Goal: Information Seeking & Learning: Learn about a topic

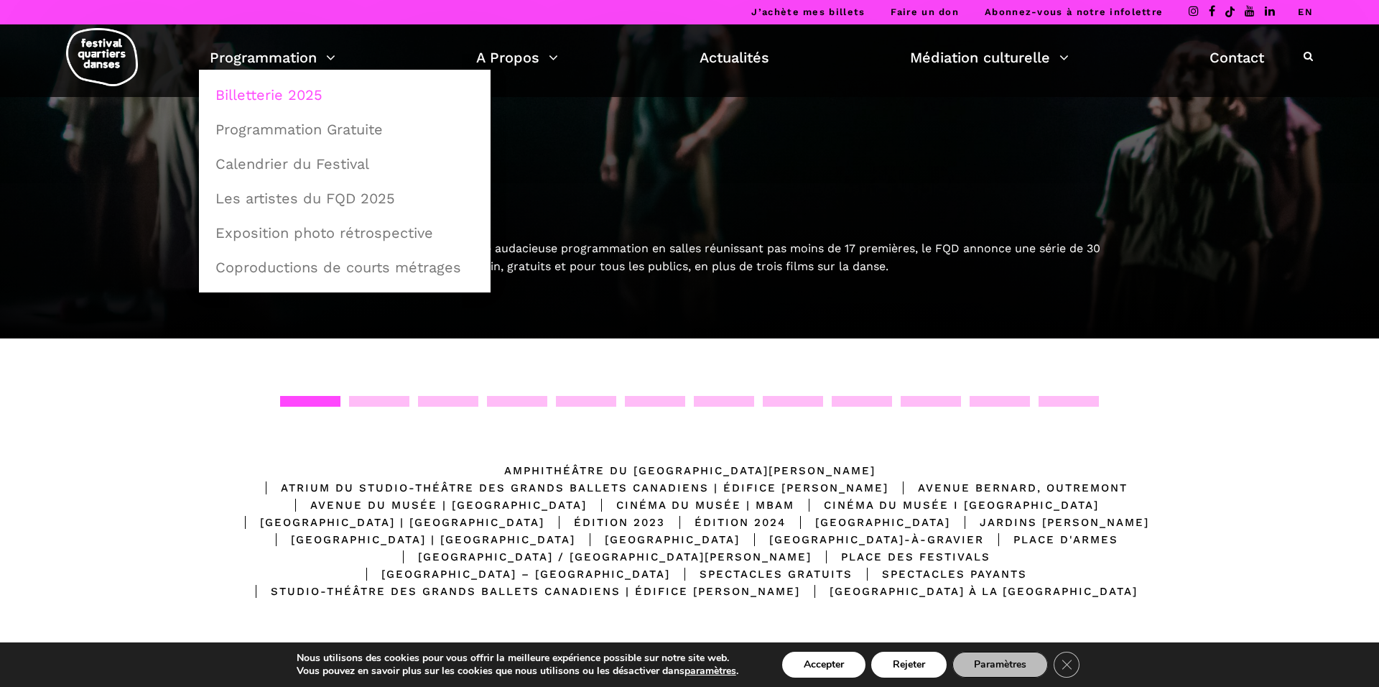
click at [292, 86] on link "Billetterie 2025" at bounding box center [345, 94] width 276 height 33
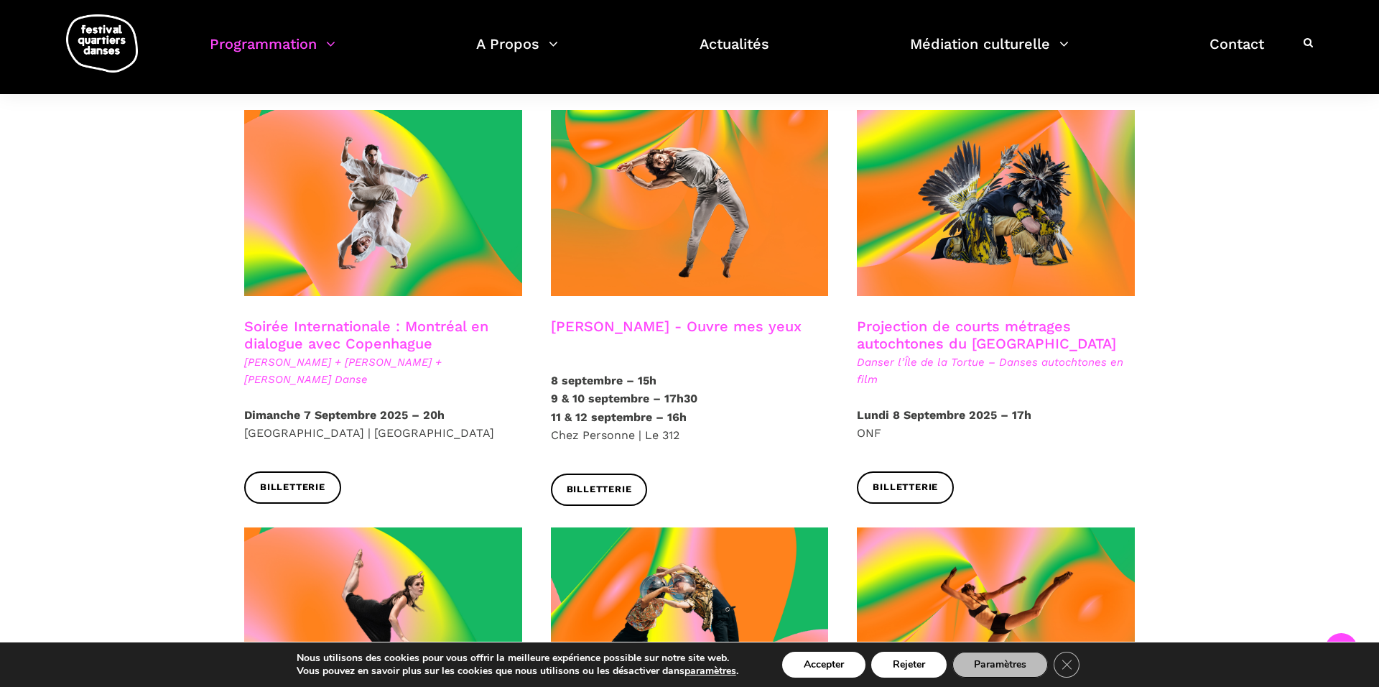
scroll to position [833, 0]
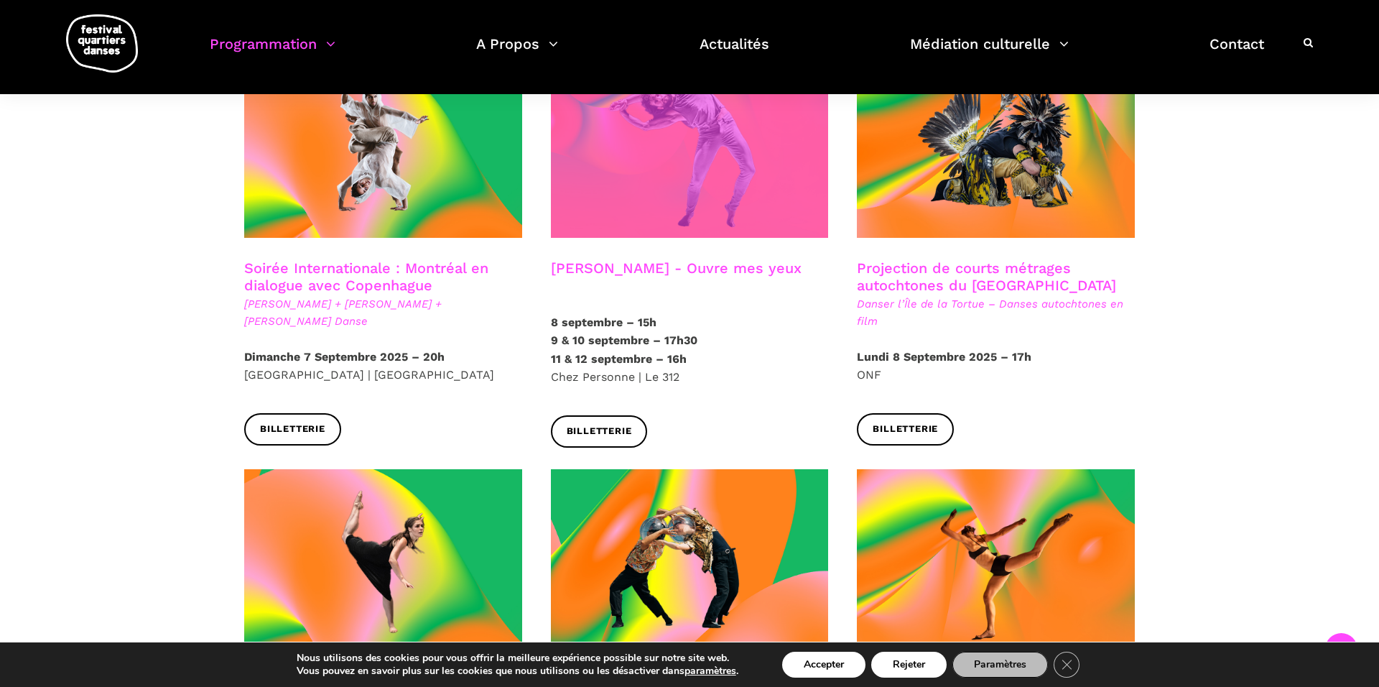
click at [700, 165] on span at bounding box center [690, 145] width 278 height 186
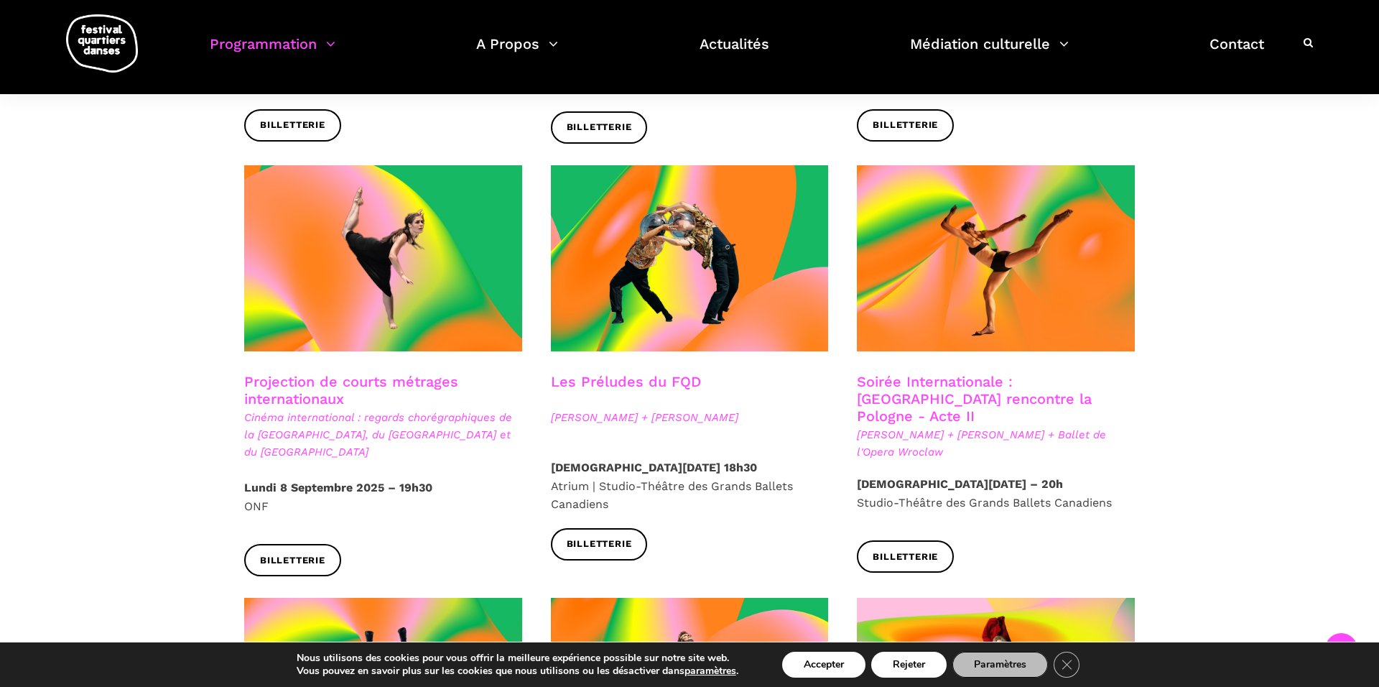
scroll to position [1149, 0]
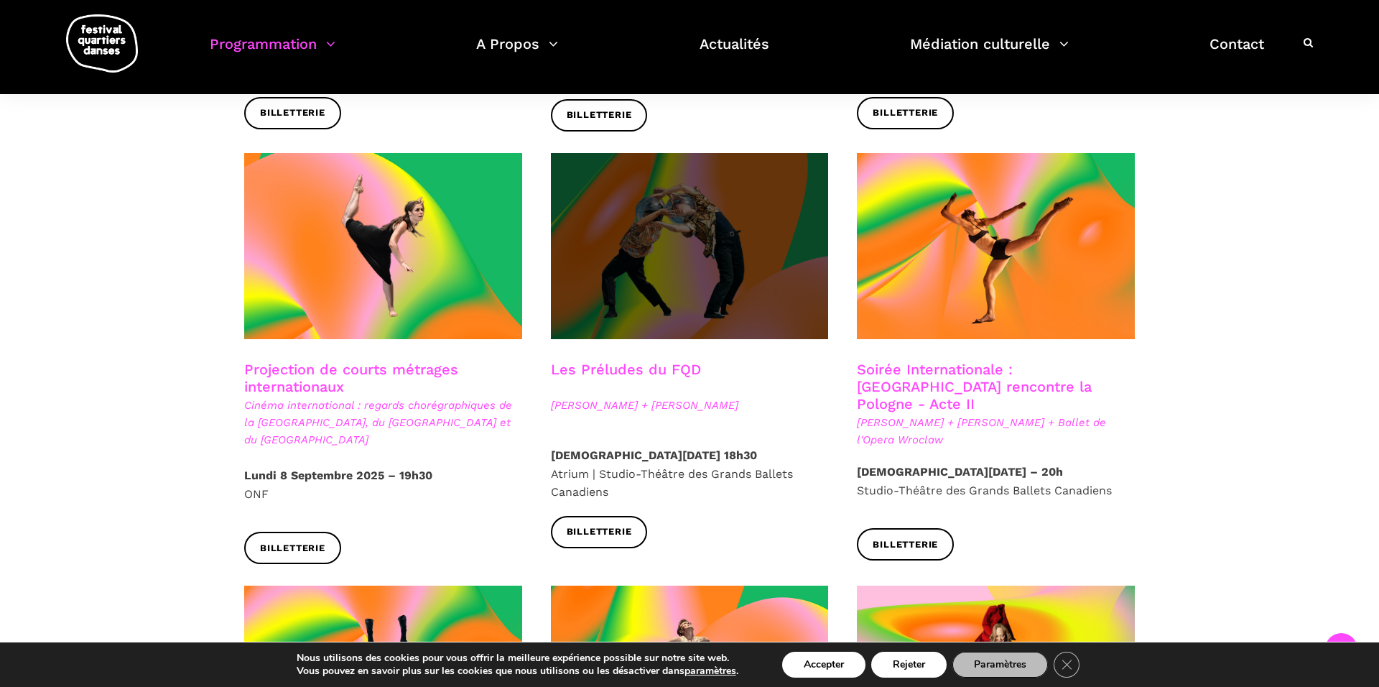
click at [698, 267] on span at bounding box center [690, 246] width 278 height 186
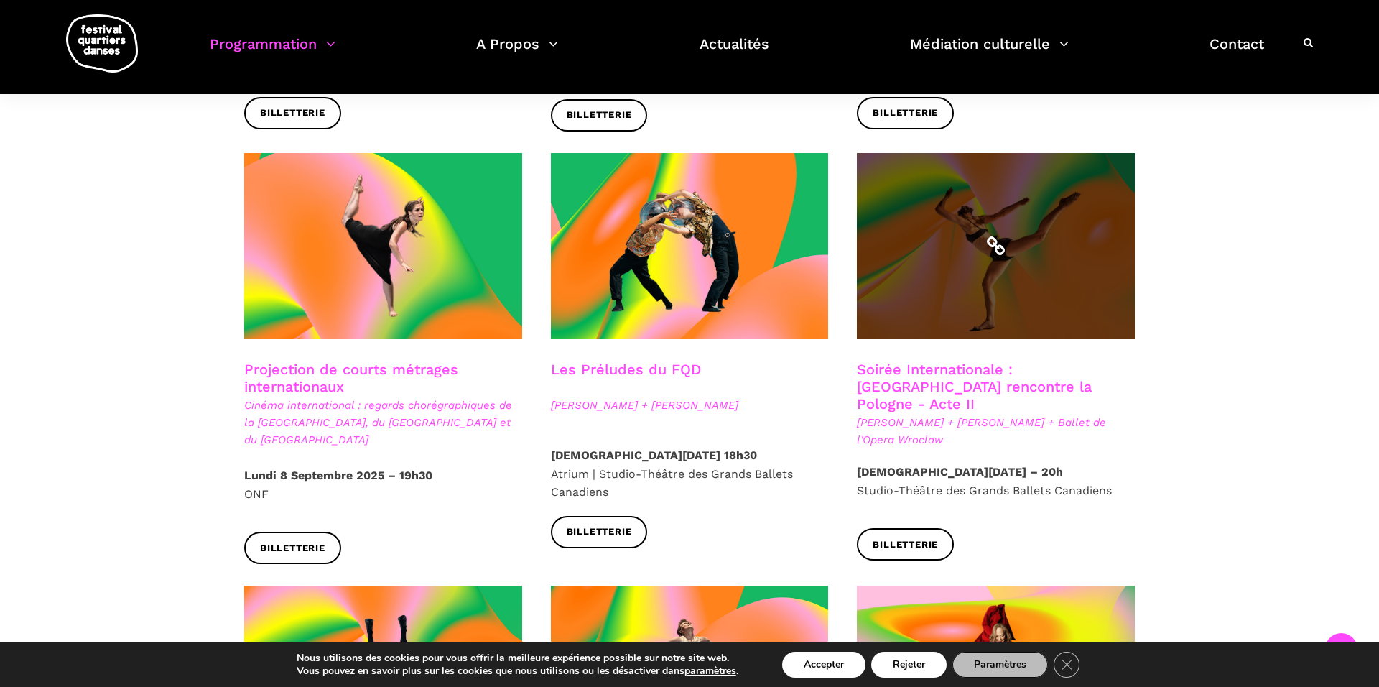
click at [982, 158] on span at bounding box center [996, 246] width 278 height 186
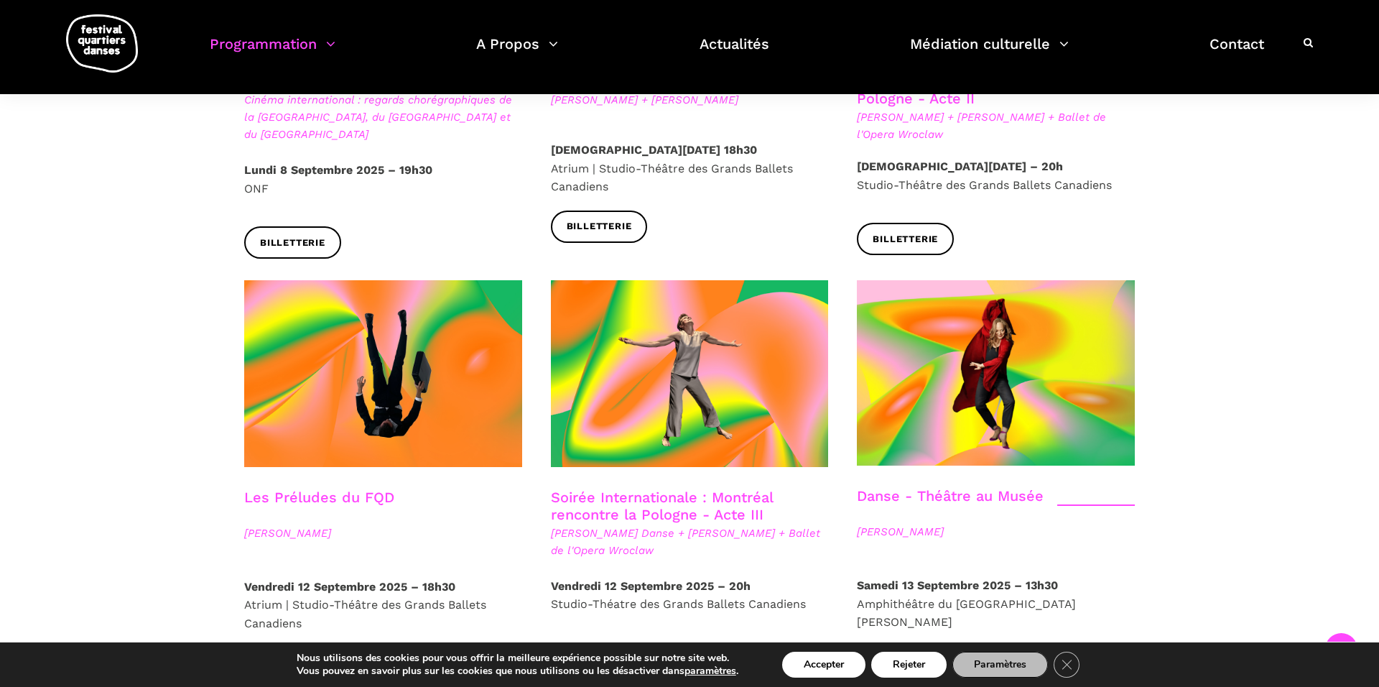
scroll to position [1494, 0]
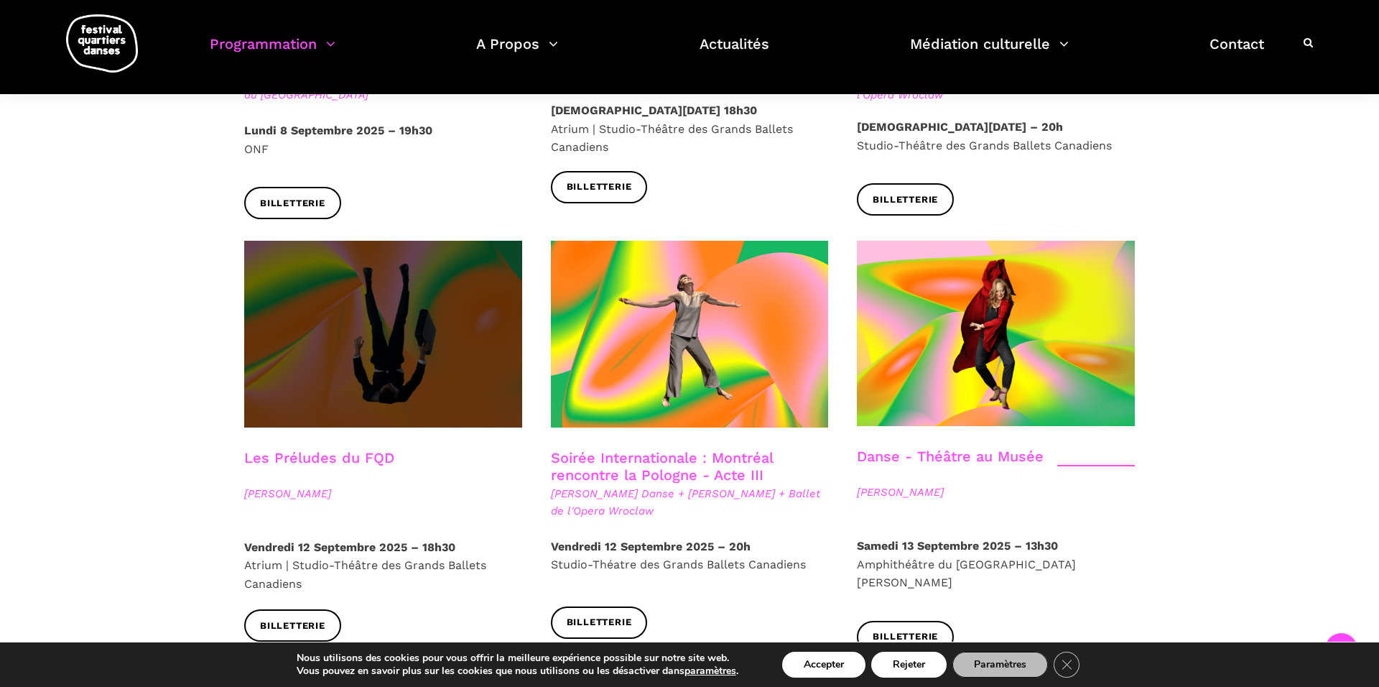
click at [488, 283] on span at bounding box center [383, 334] width 278 height 186
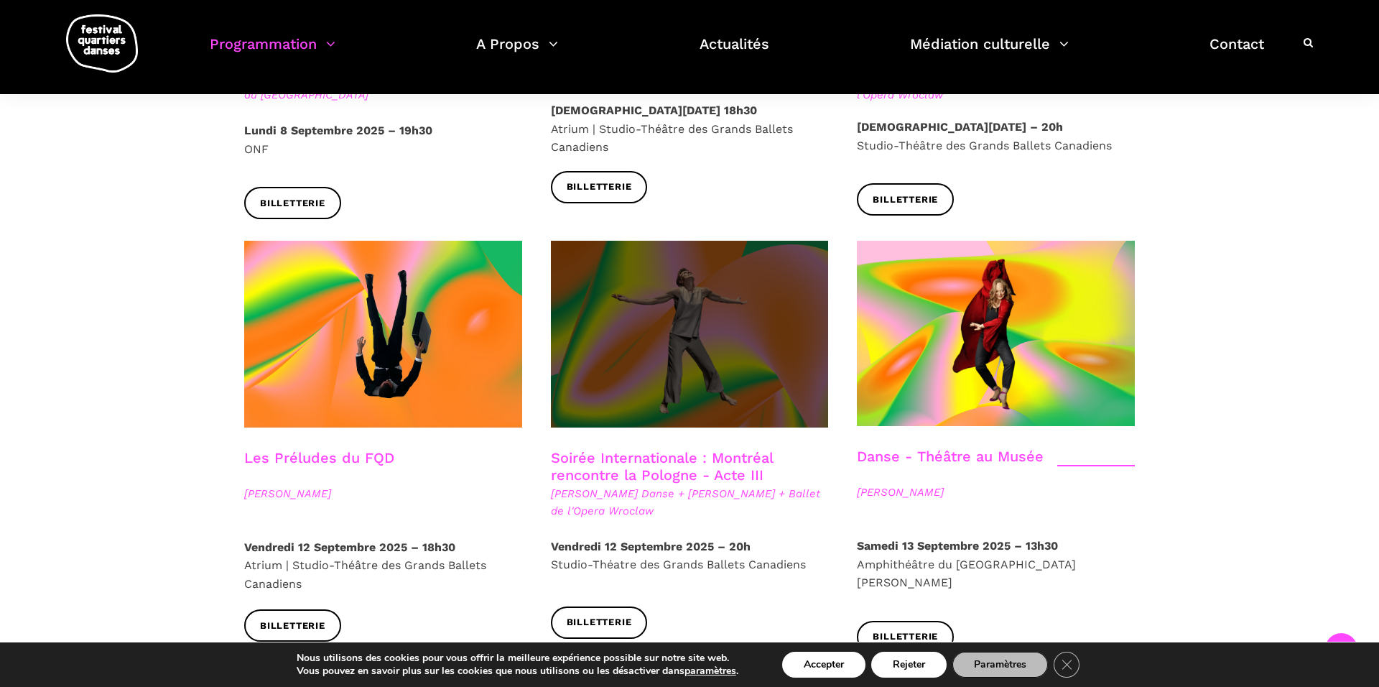
click at [782, 282] on span at bounding box center [690, 334] width 278 height 186
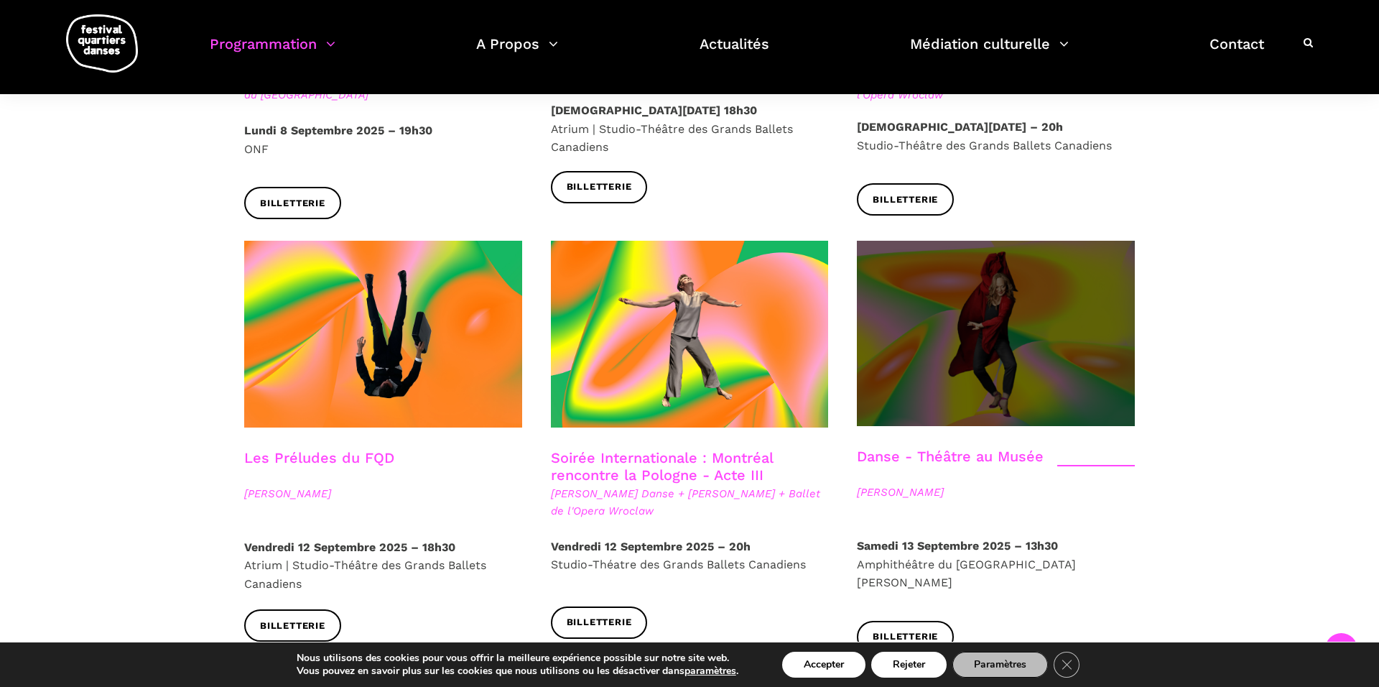
click at [979, 273] on span at bounding box center [996, 333] width 278 height 185
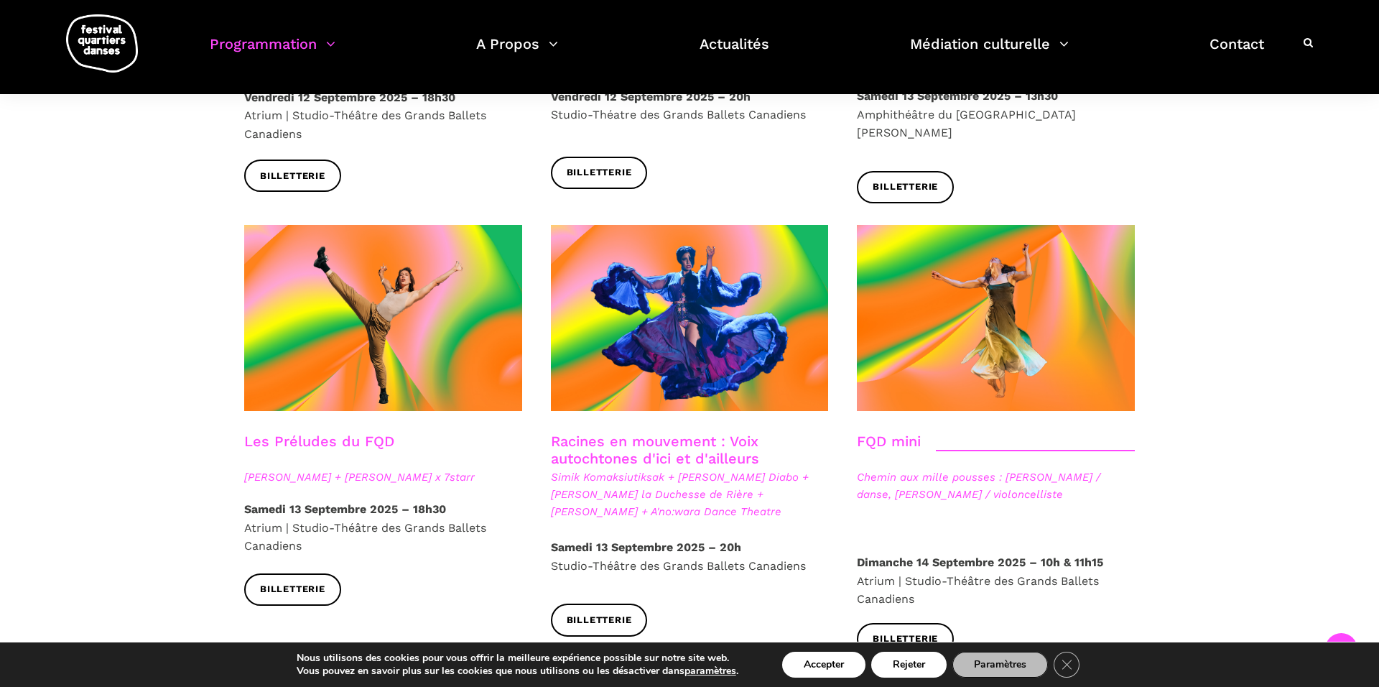
scroll to position [1983, 0]
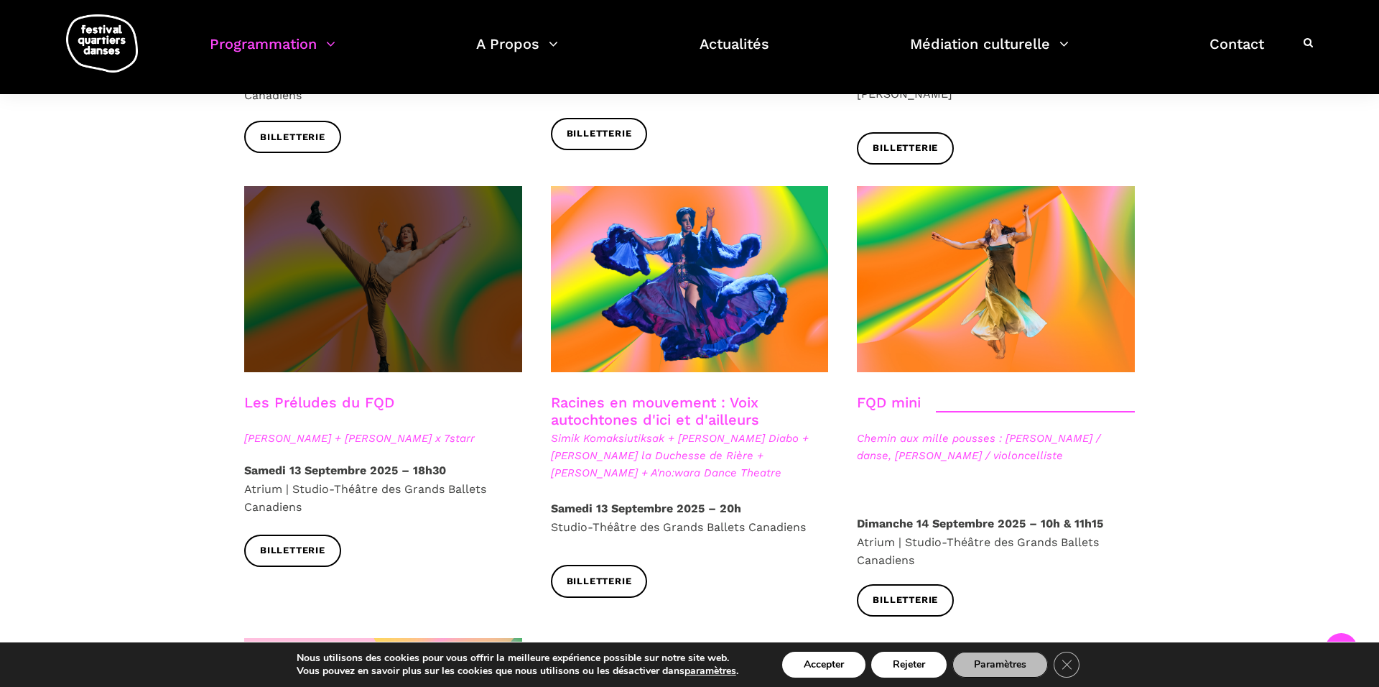
click at [459, 198] on span at bounding box center [383, 279] width 278 height 186
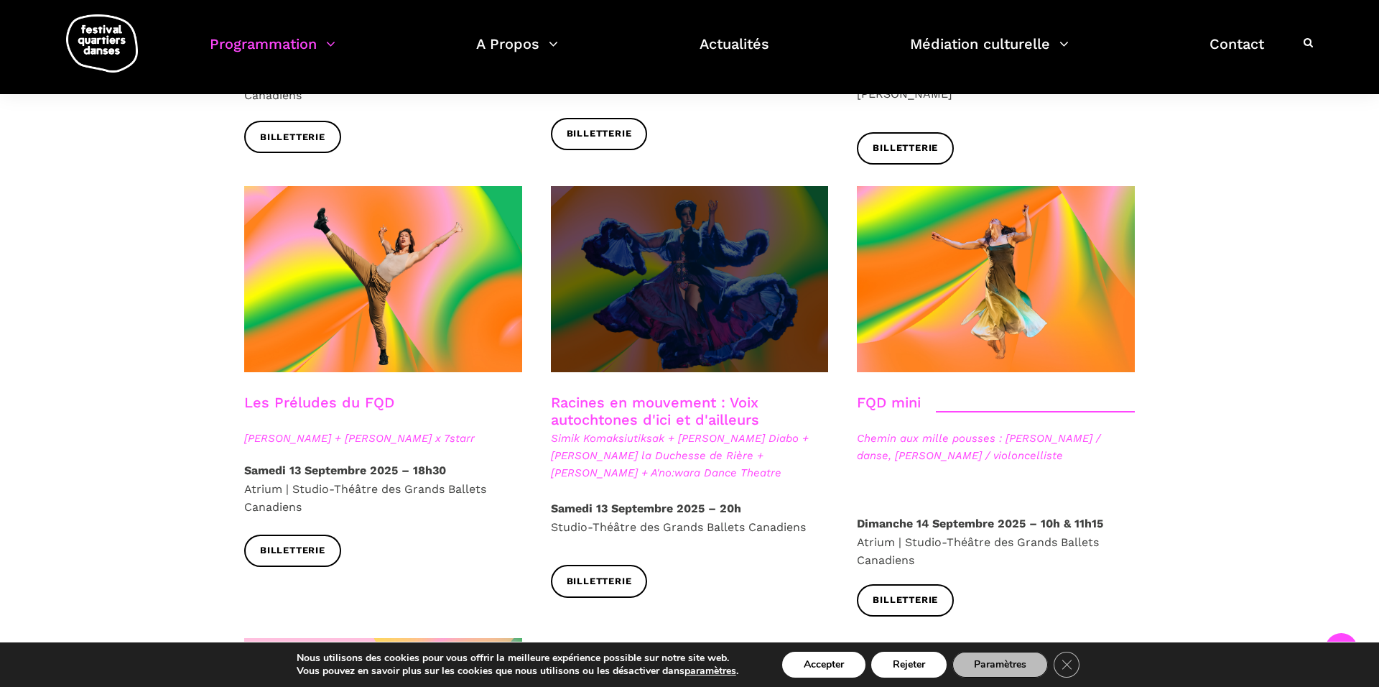
click at [715, 233] on span at bounding box center [690, 279] width 278 height 186
click at [766, 201] on span at bounding box center [690, 279] width 278 height 186
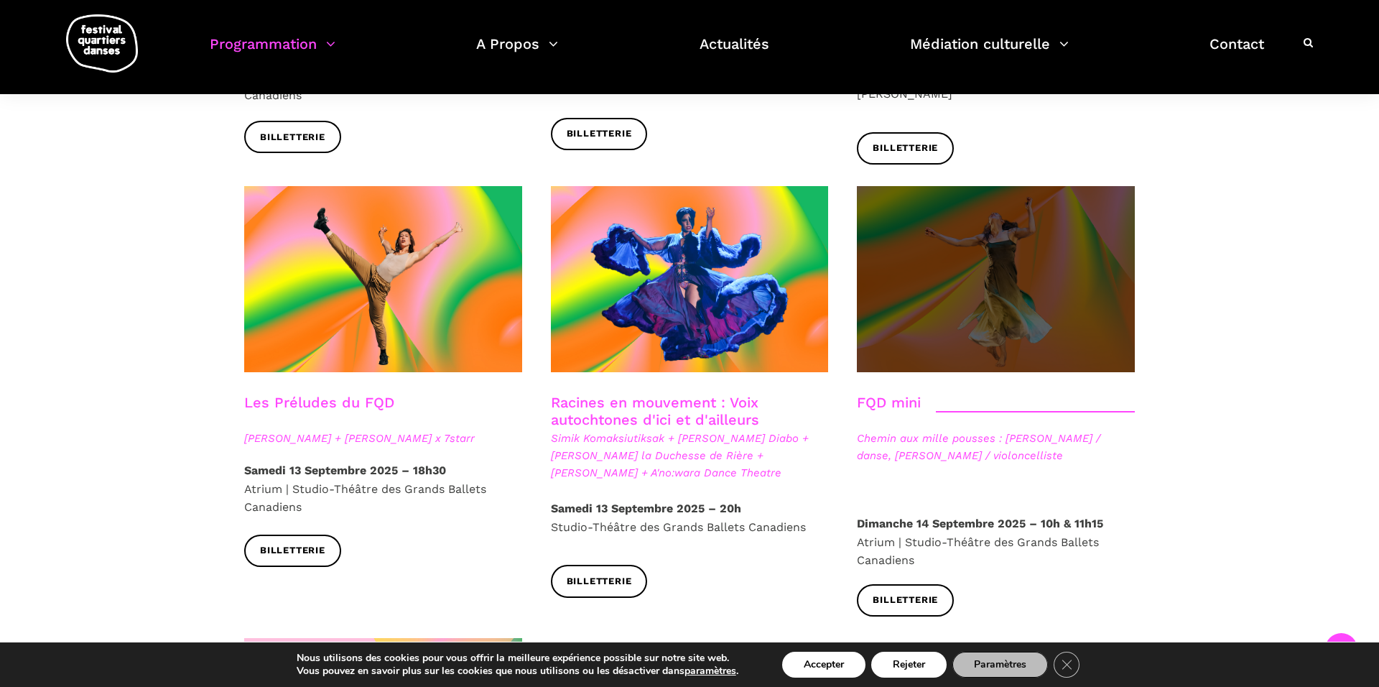
click at [874, 221] on span at bounding box center [996, 279] width 278 height 186
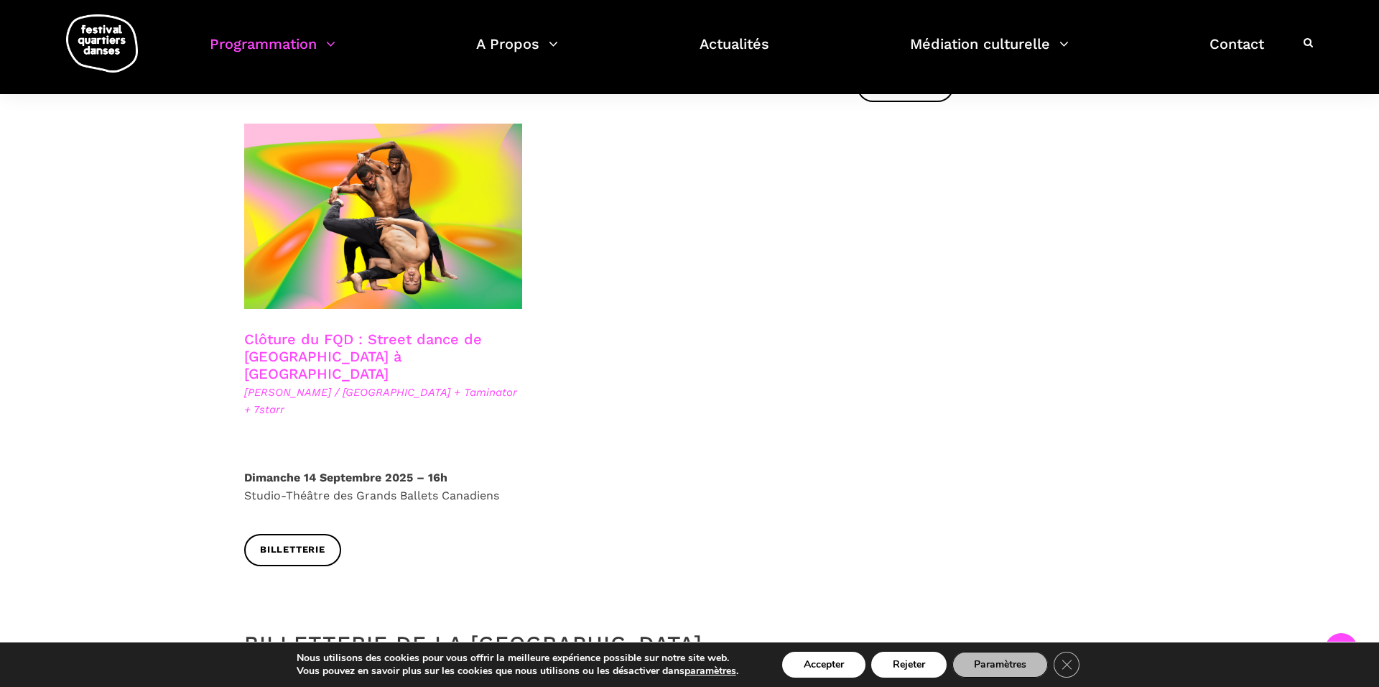
scroll to position [2500, 0]
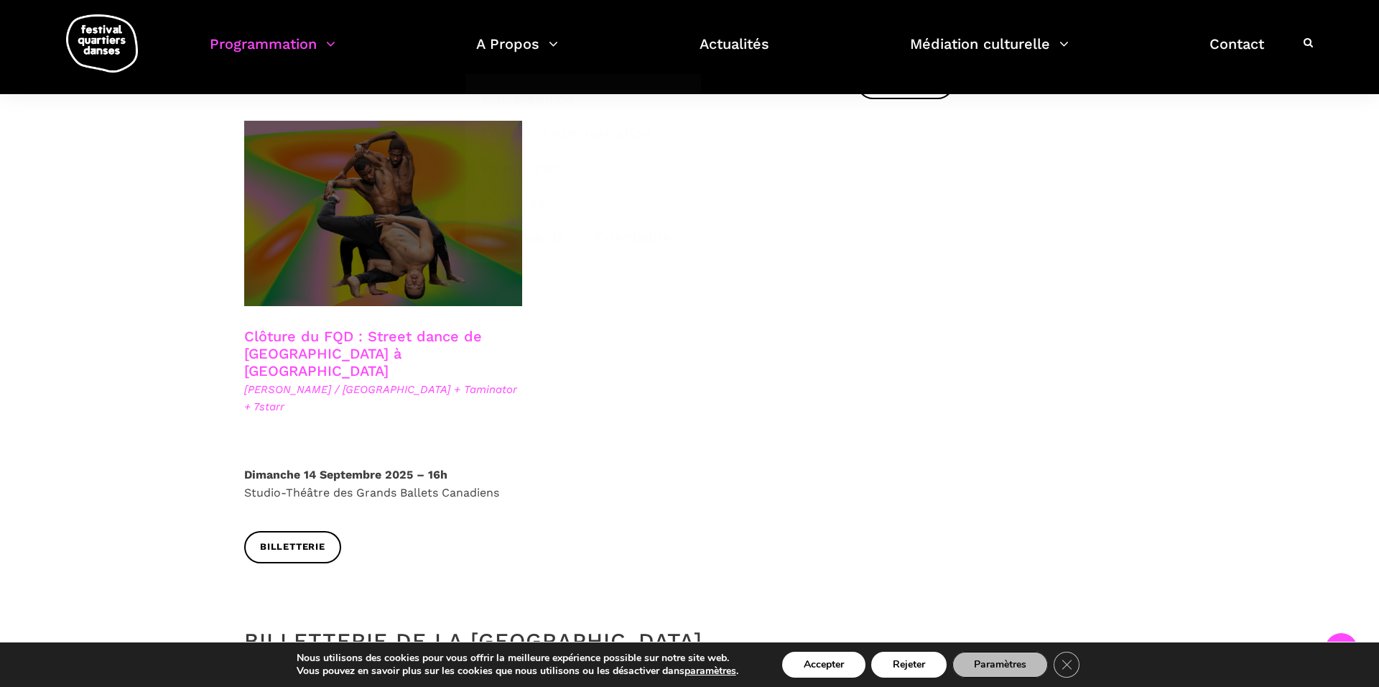
click at [431, 162] on span at bounding box center [383, 213] width 278 height 185
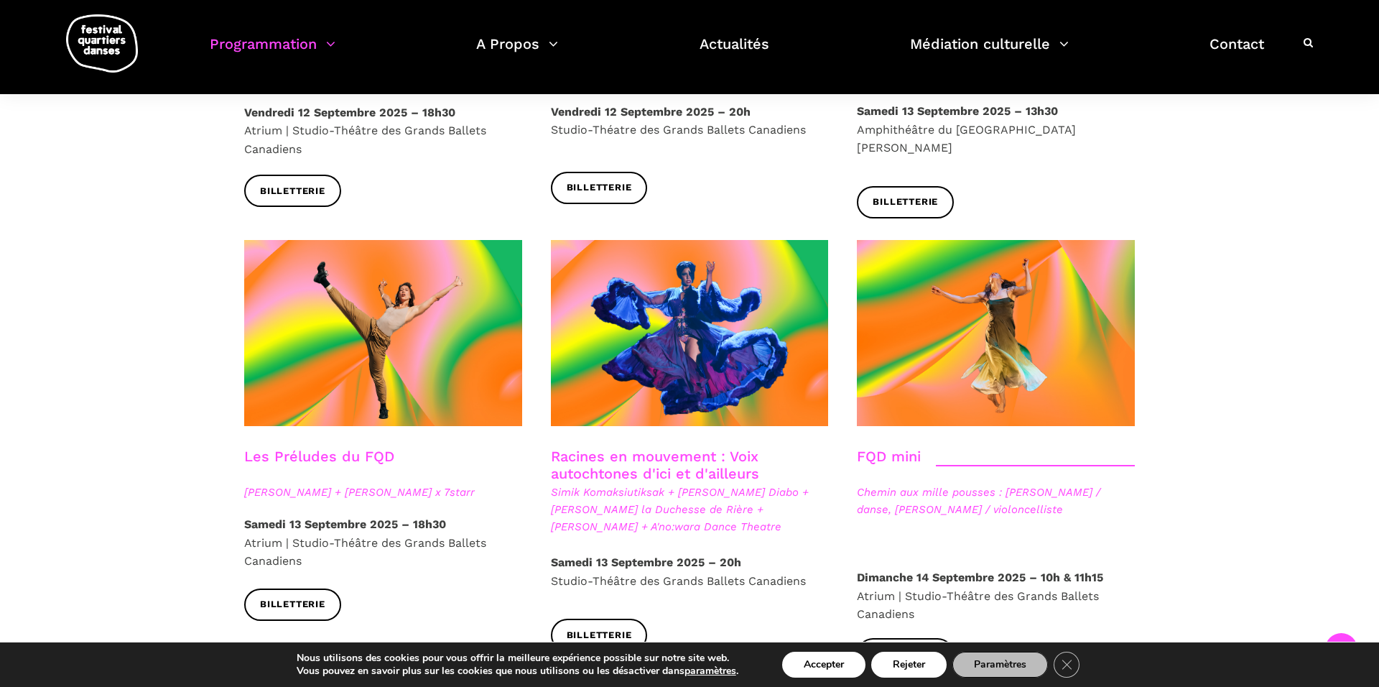
scroll to position [1896, 0]
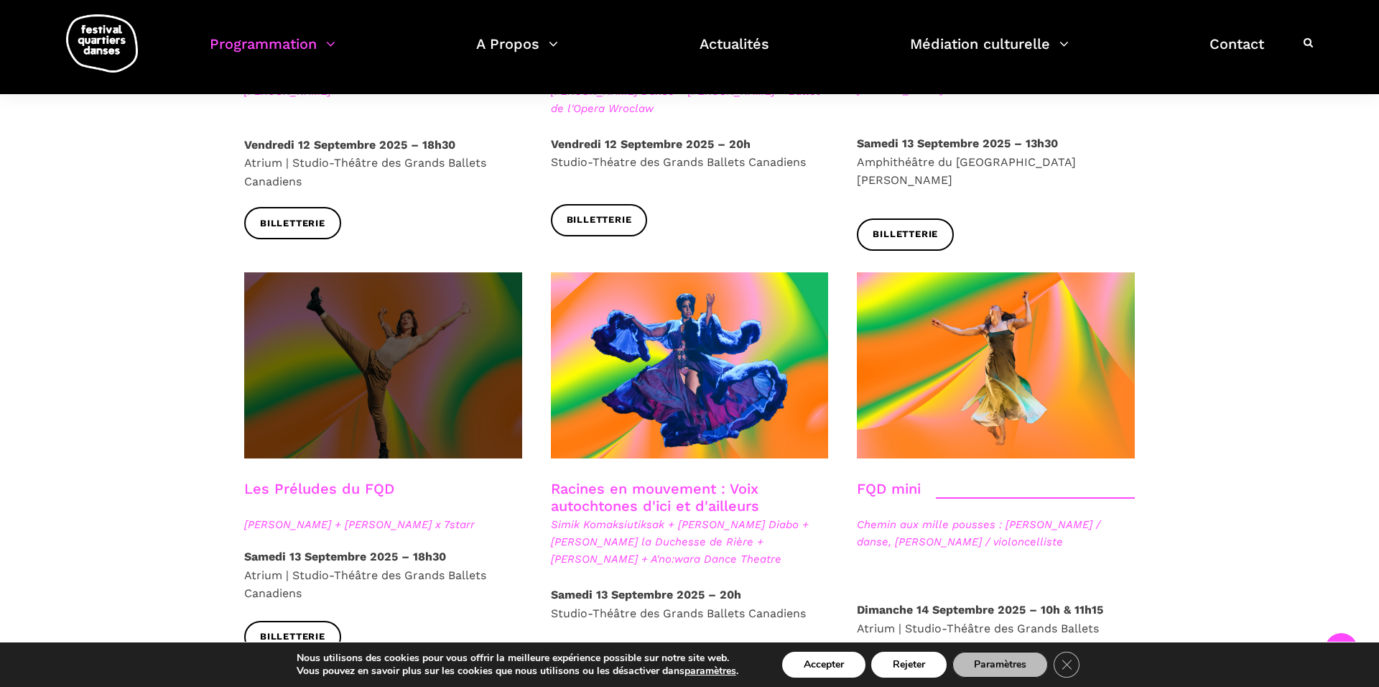
click at [394, 309] on span at bounding box center [383, 365] width 278 height 186
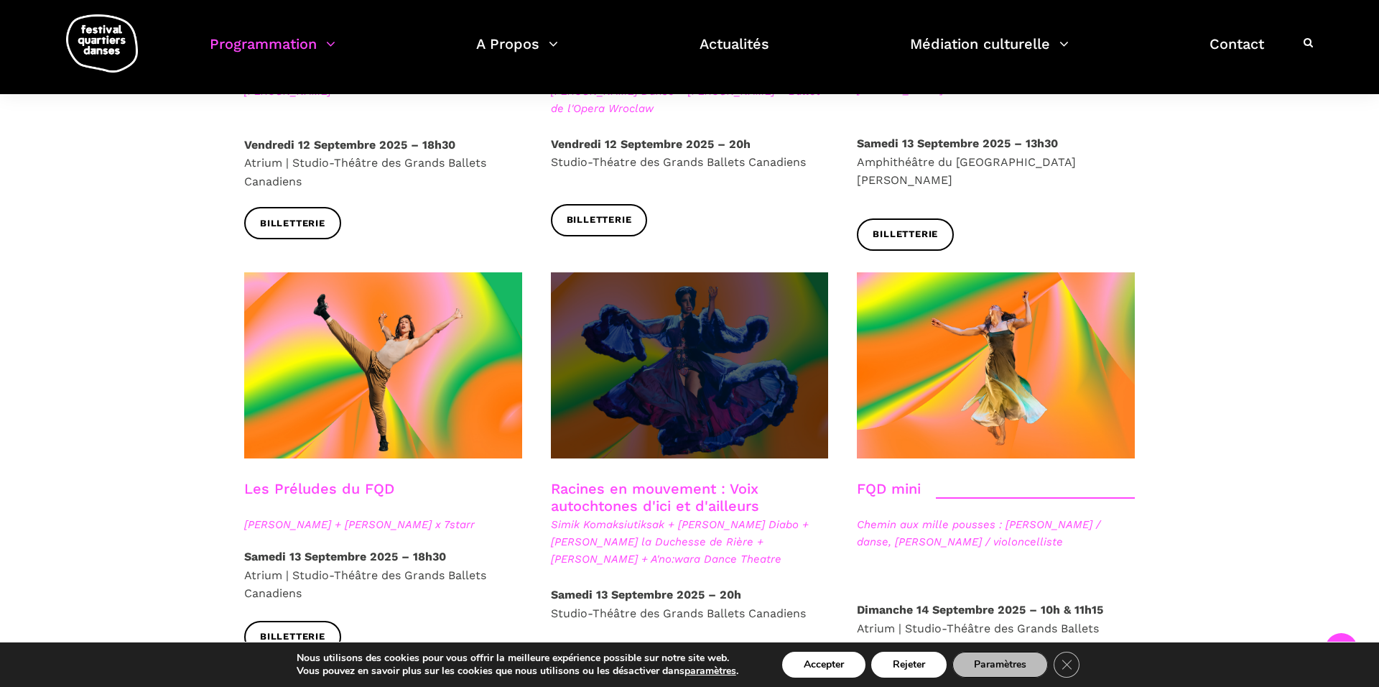
click at [710, 272] on span at bounding box center [690, 365] width 278 height 186
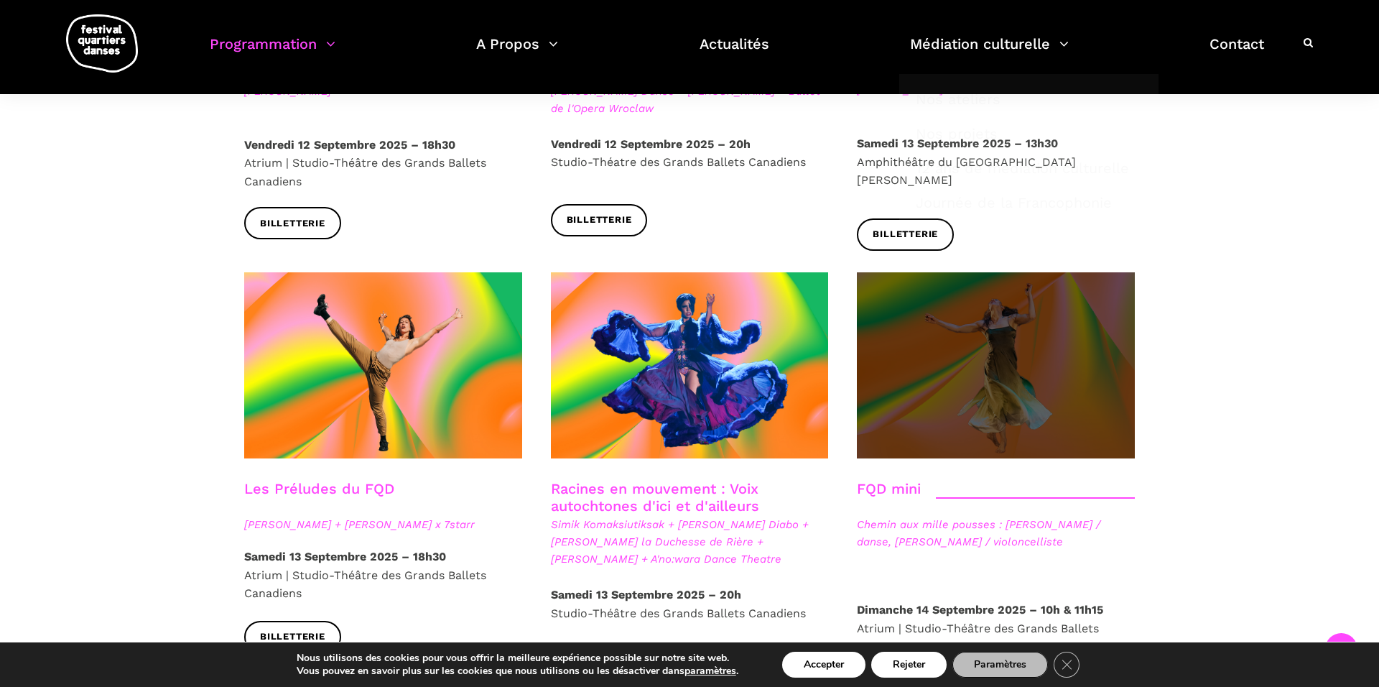
click at [981, 313] on span at bounding box center [996, 365] width 278 height 186
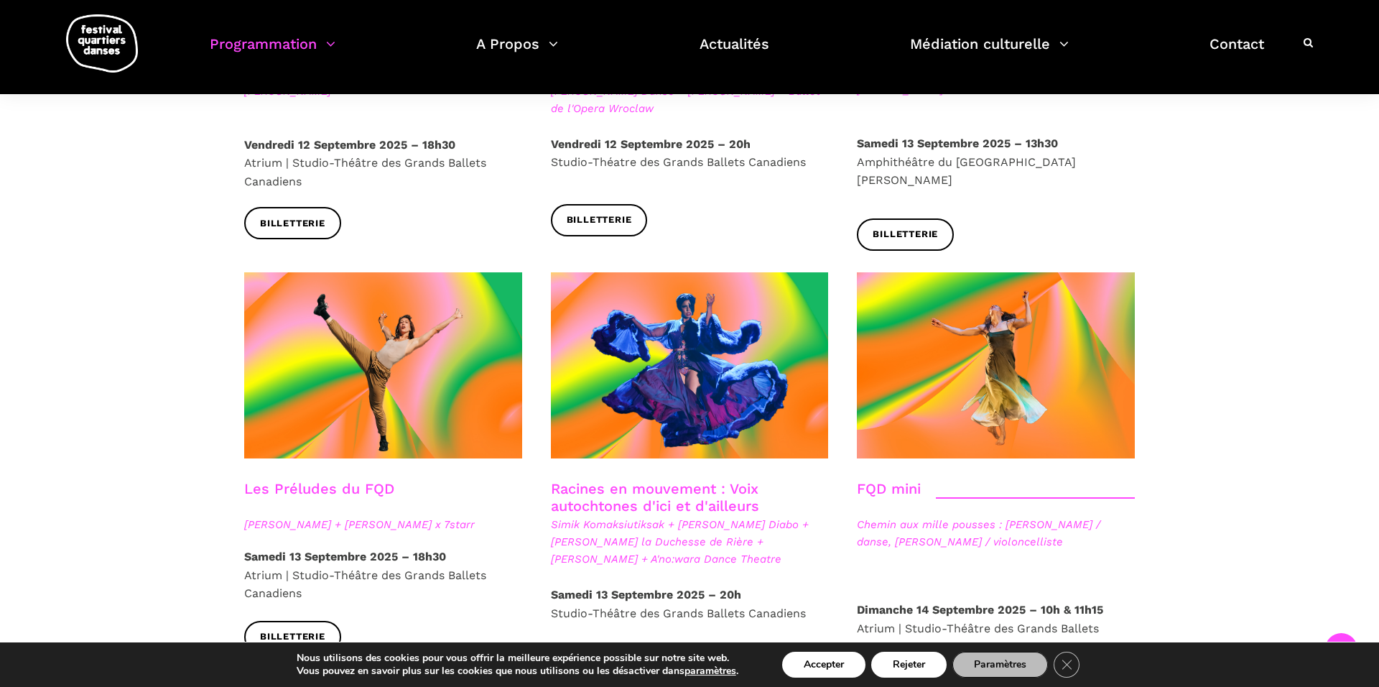
click at [1098, 73] on ul "Programmation Billetterie 2025 Programmation Gratuite Calendrier du Festival Le…" at bounding box center [737, 53] width 1055 height 42
click at [336, 43] on ul "Programmation Billetterie 2025 Programmation Gratuite Calendrier du Festival Le…" at bounding box center [737, 53] width 1055 height 42
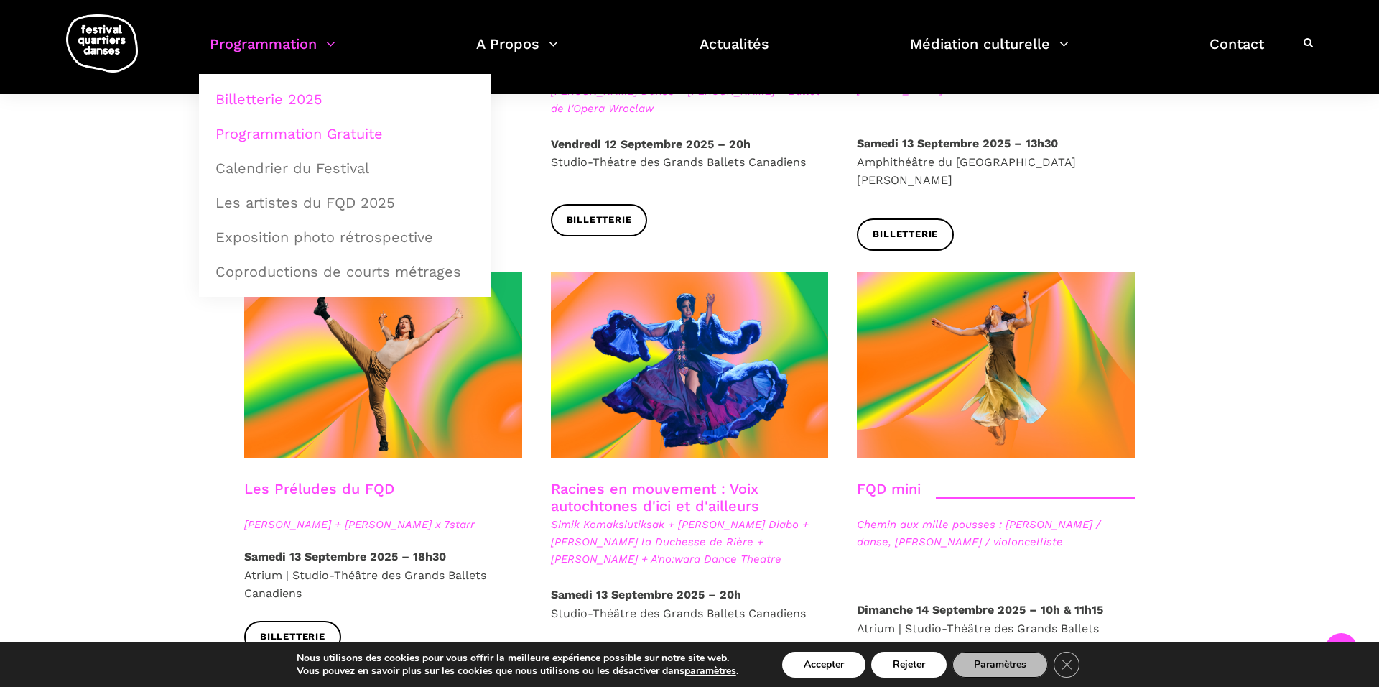
click at [330, 131] on link "Programmation Gratuite" at bounding box center [345, 133] width 276 height 33
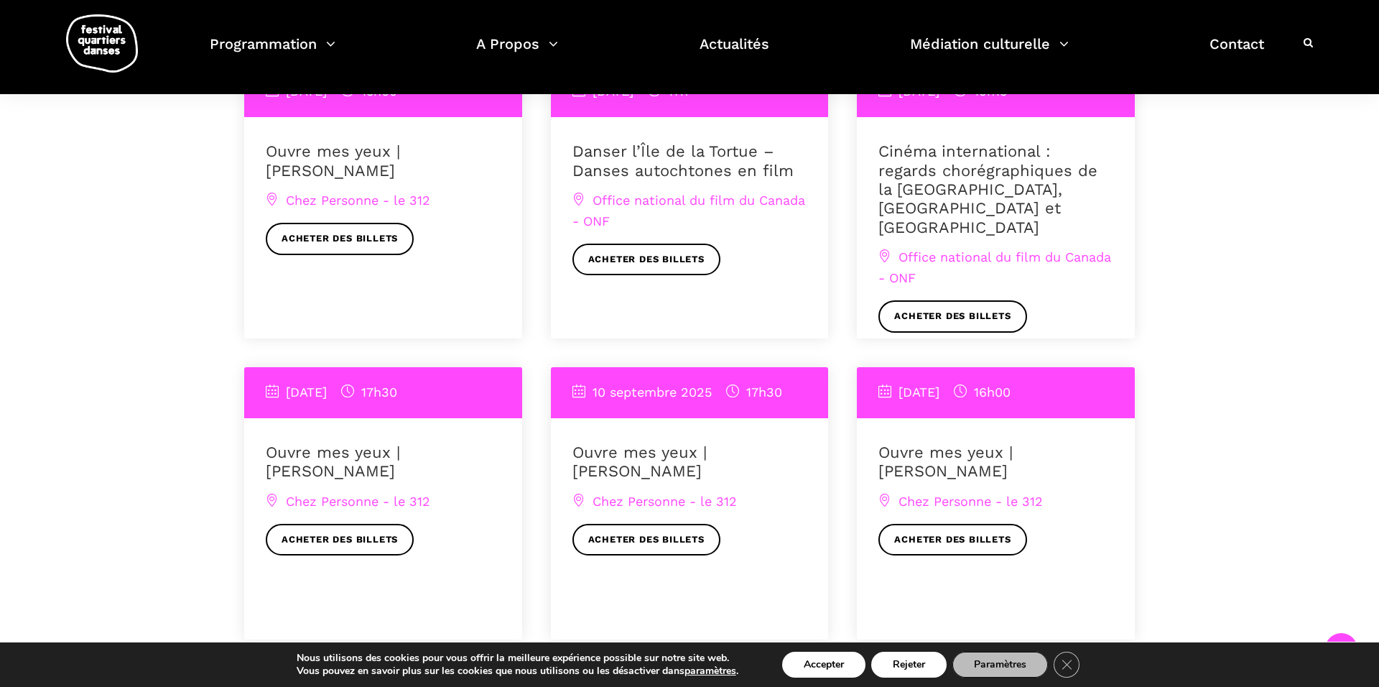
scroll to position [1320, 0]
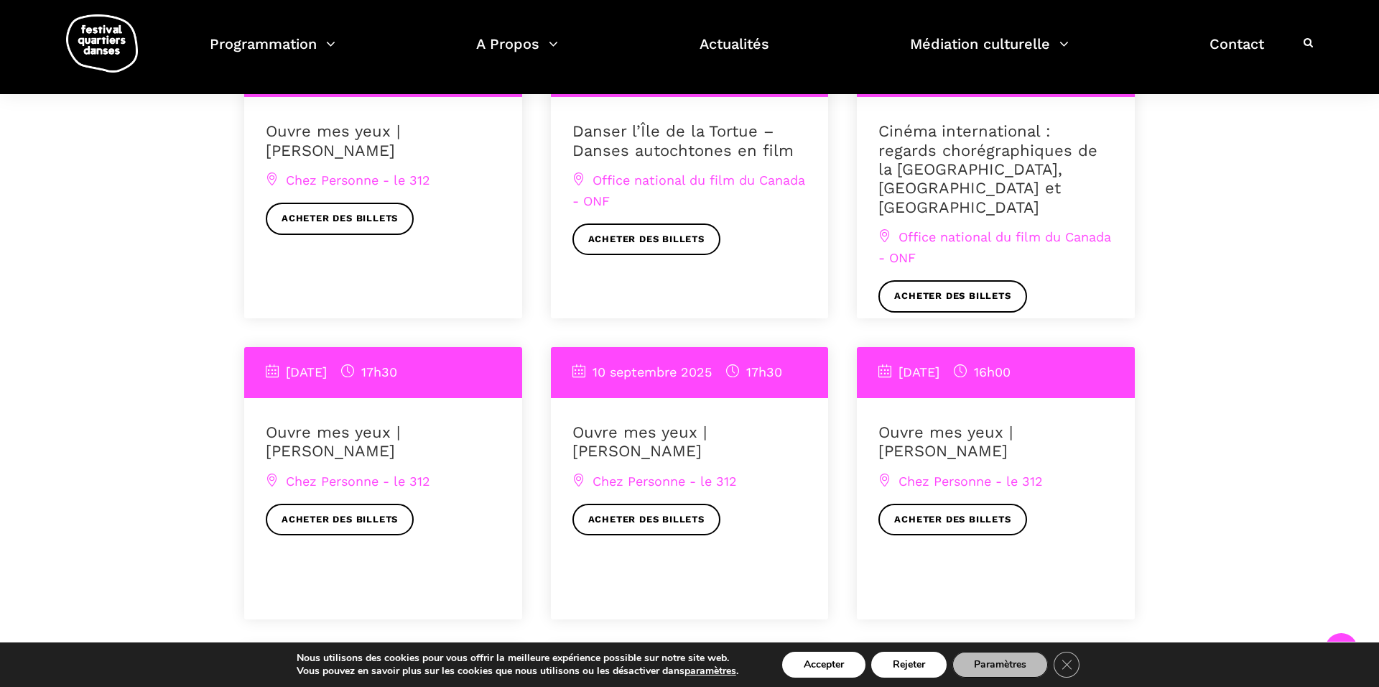
click at [370, 432] on link "Ouvre mes yeux | [PERSON_NAME]" at bounding box center [333, 441] width 134 height 37
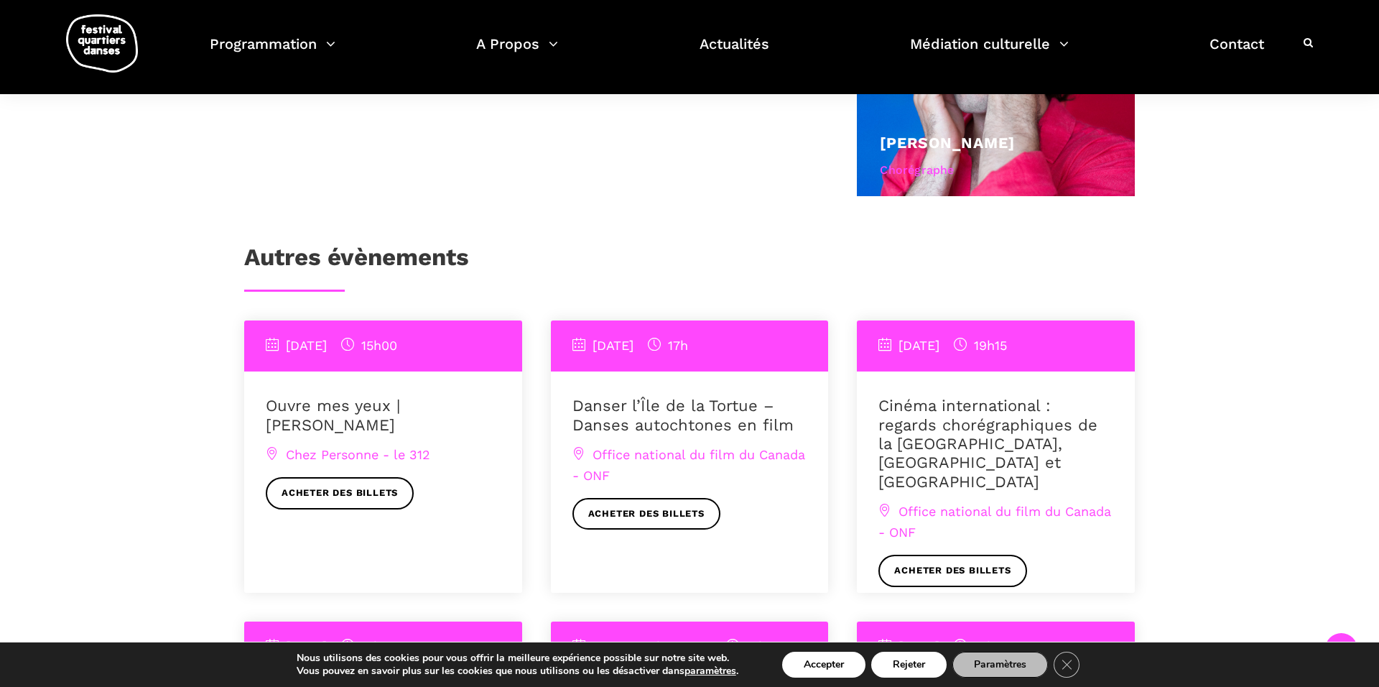
scroll to position [1032, 0]
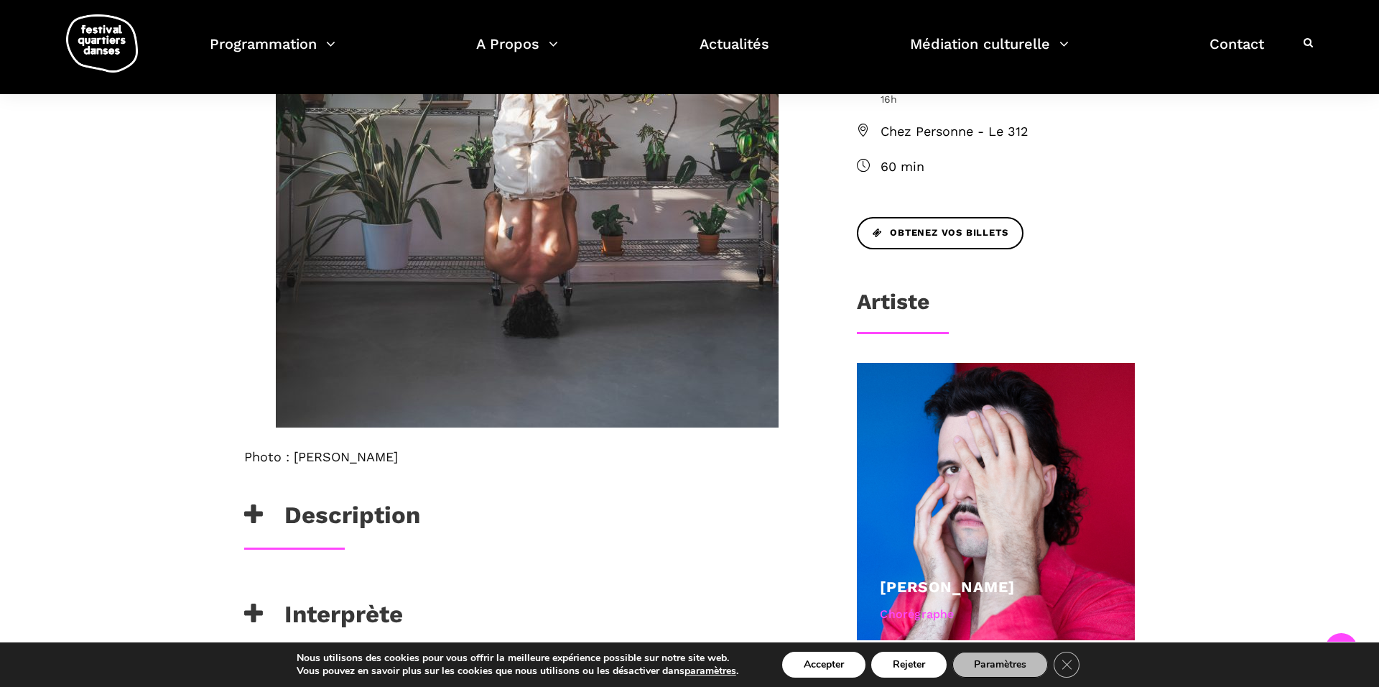
scroll to position [603, 0]
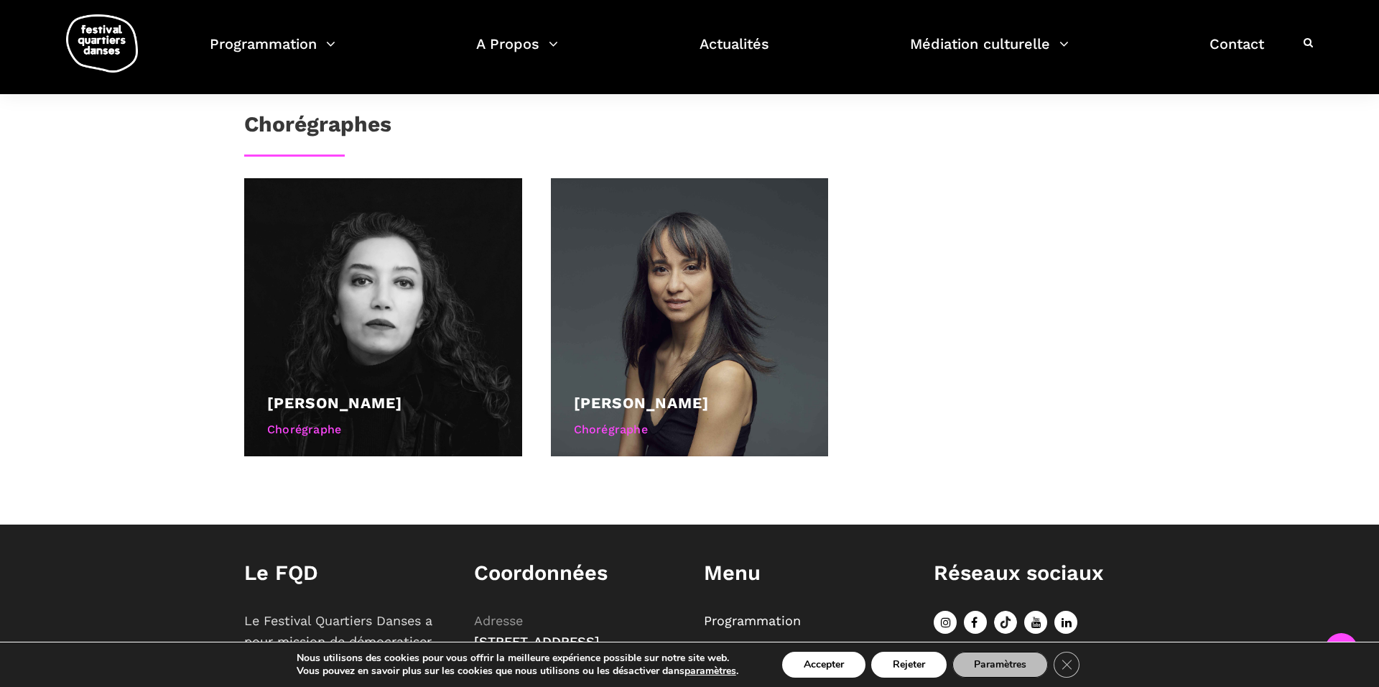
scroll to position [862, 0]
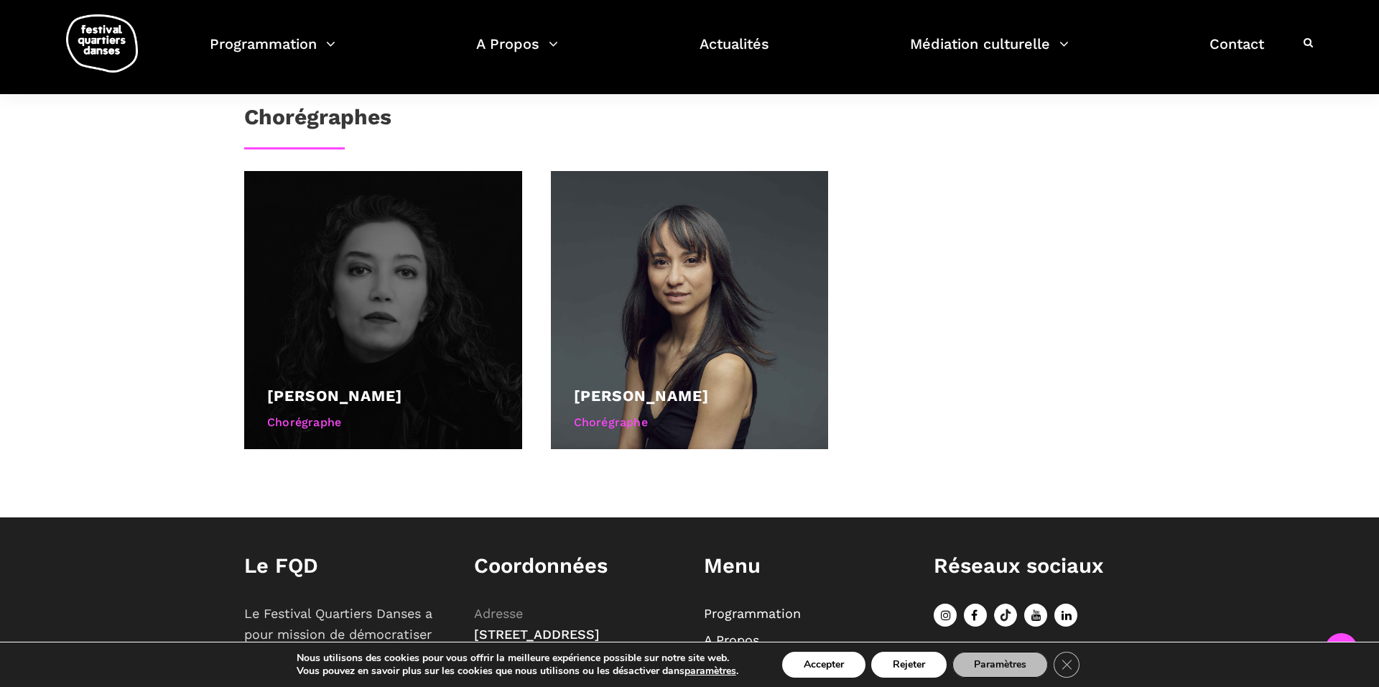
click at [463, 326] on div at bounding box center [383, 310] width 278 height 278
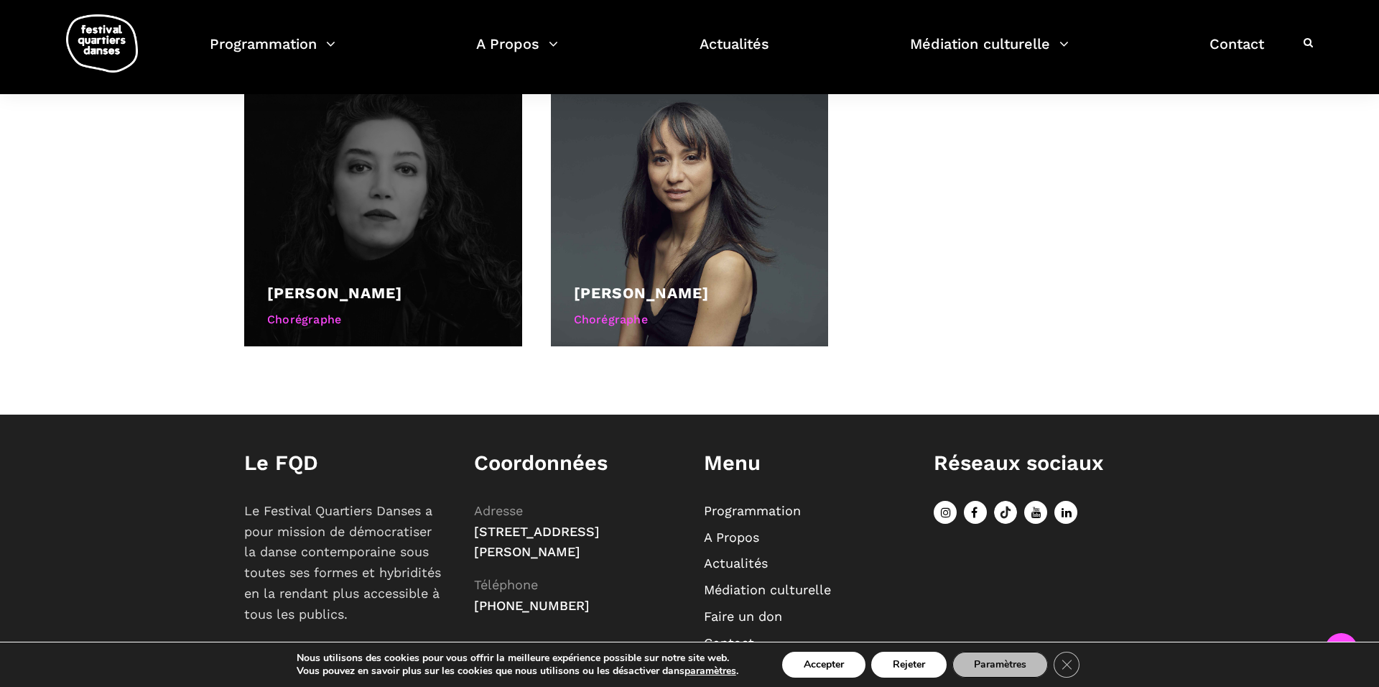
scroll to position [977, 0]
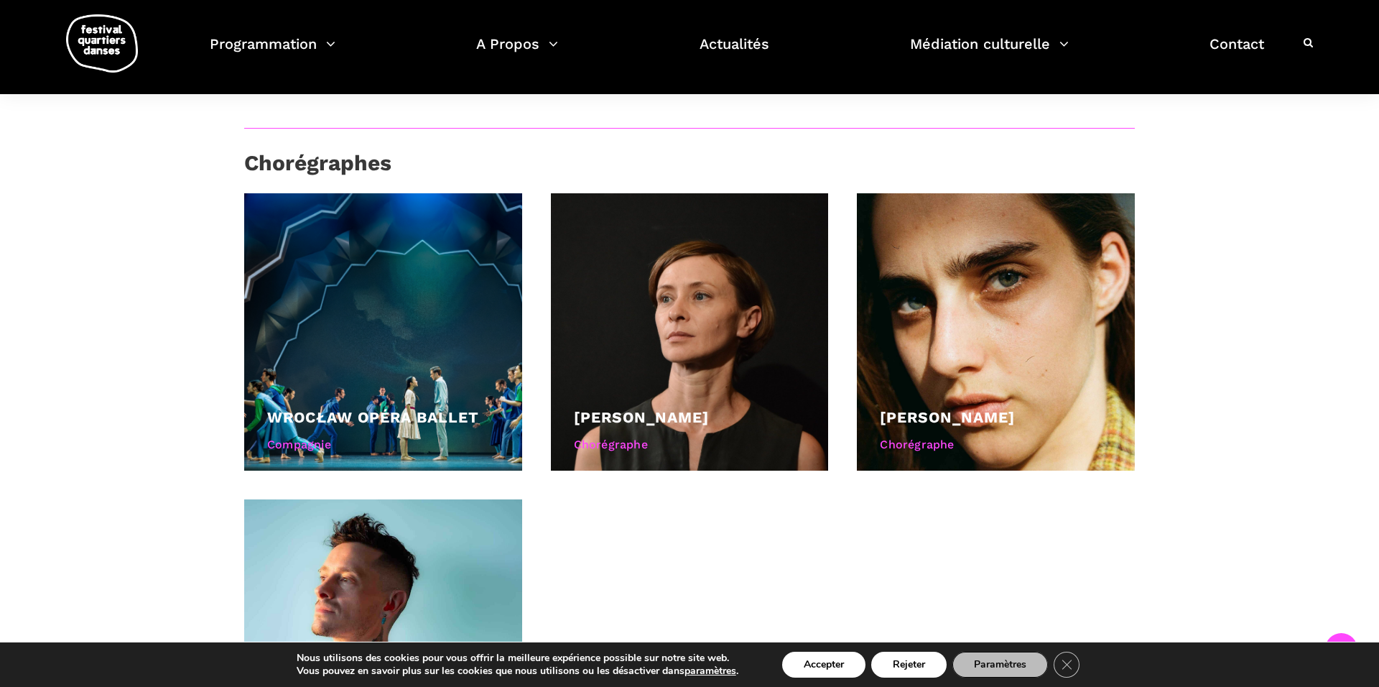
scroll to position [1064, 0]
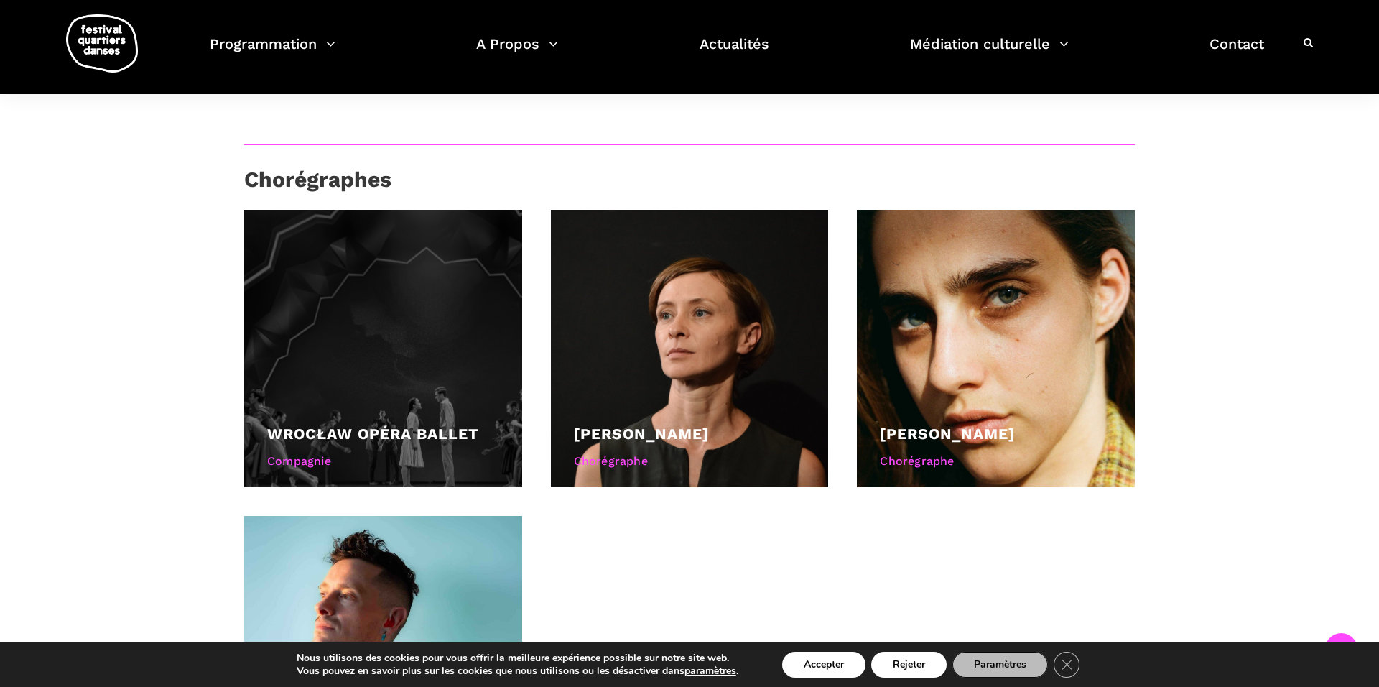
click at [423, 366] on div at bounding box center [383, 349] width 278 height 278
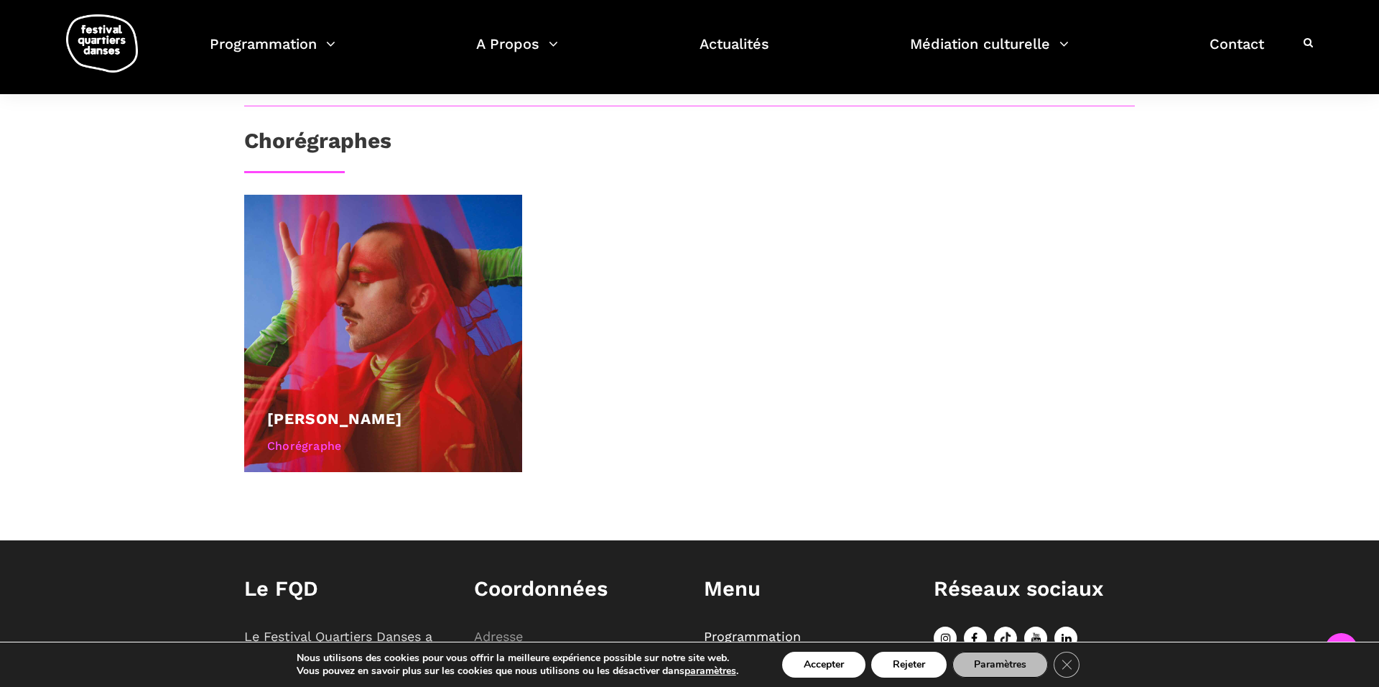
scroll to position [805, 0]
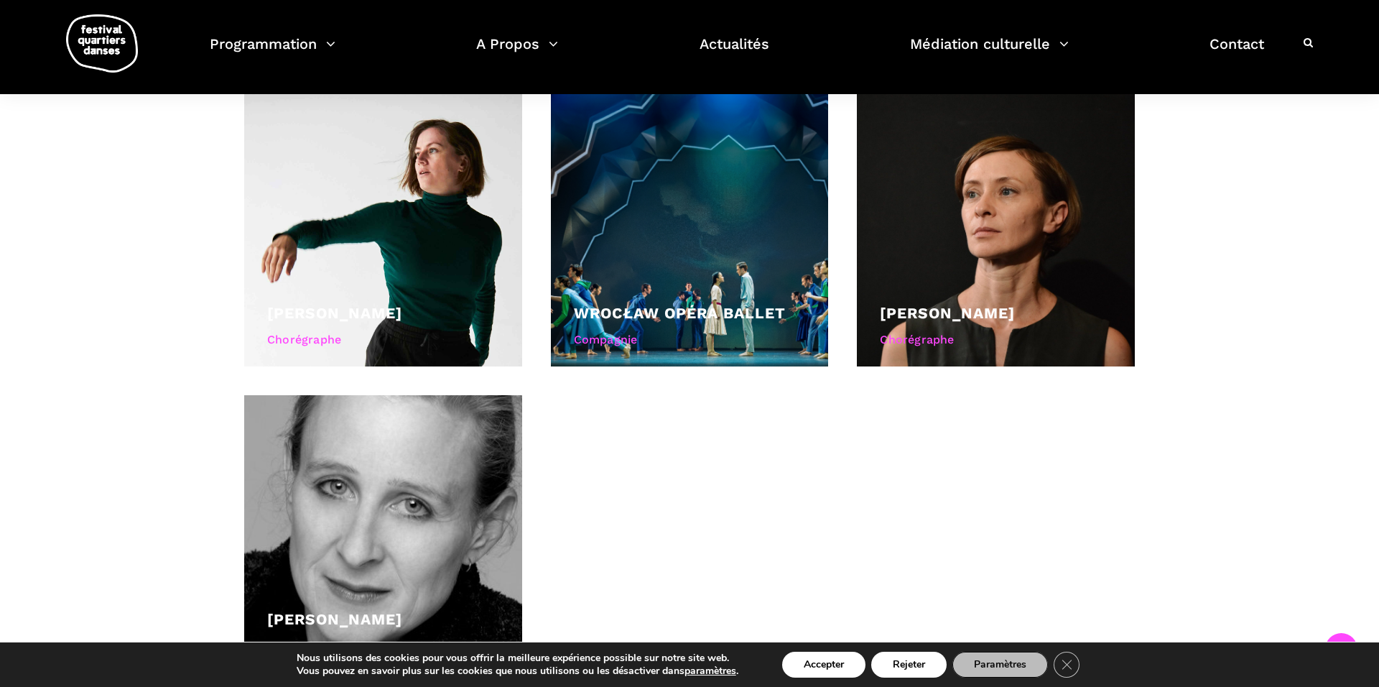
scroll to position [1092, 0]
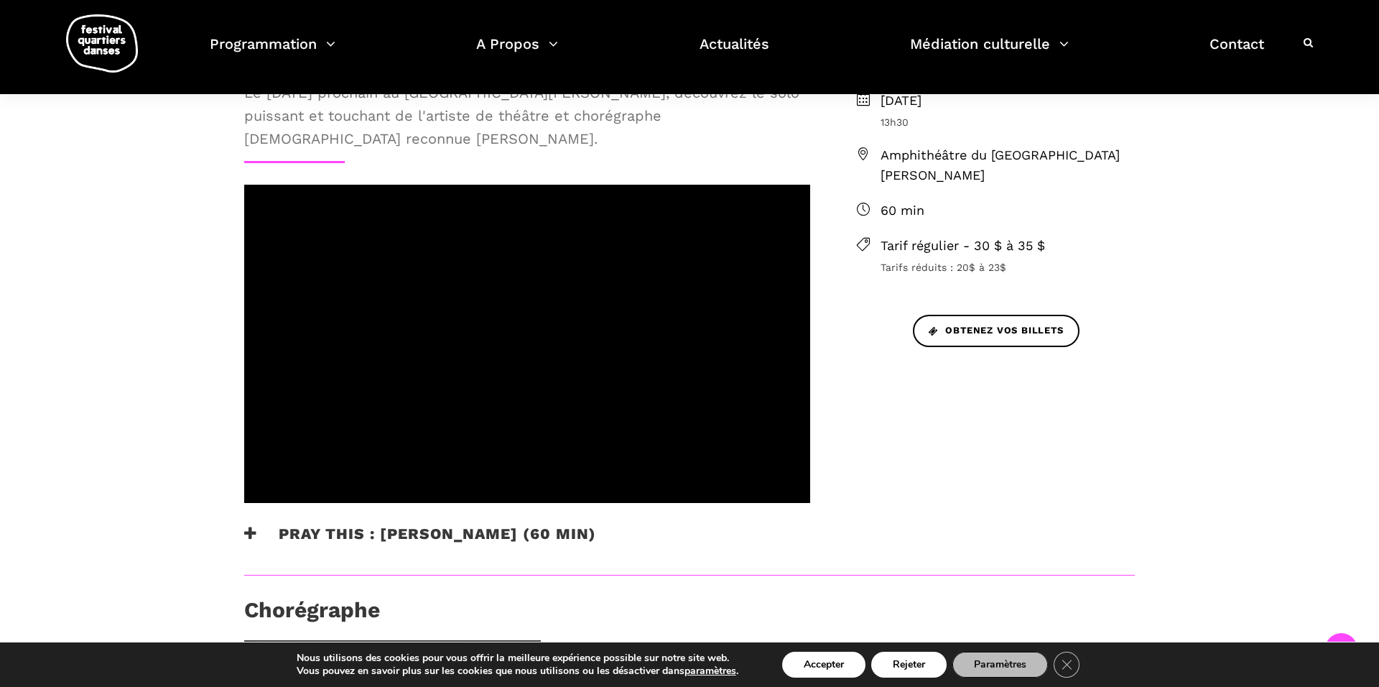
scroll to position [402, 0]
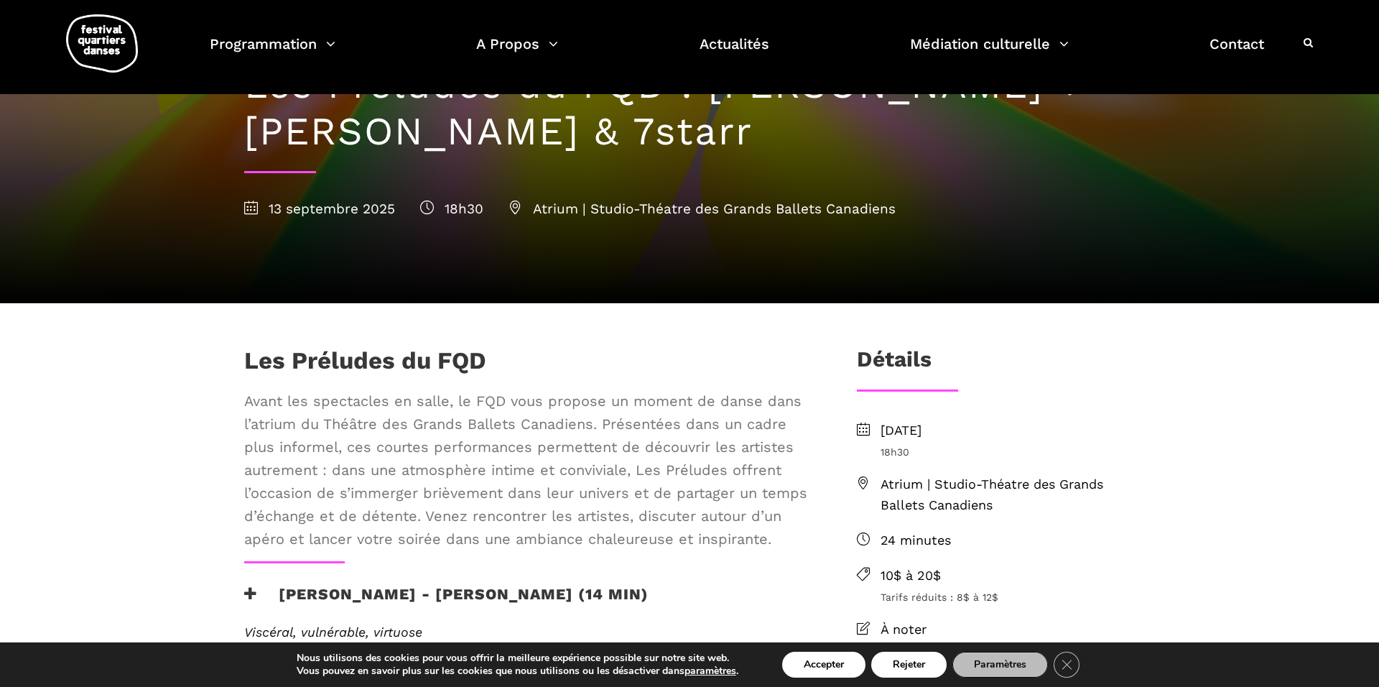
scroll to position [86, 0]
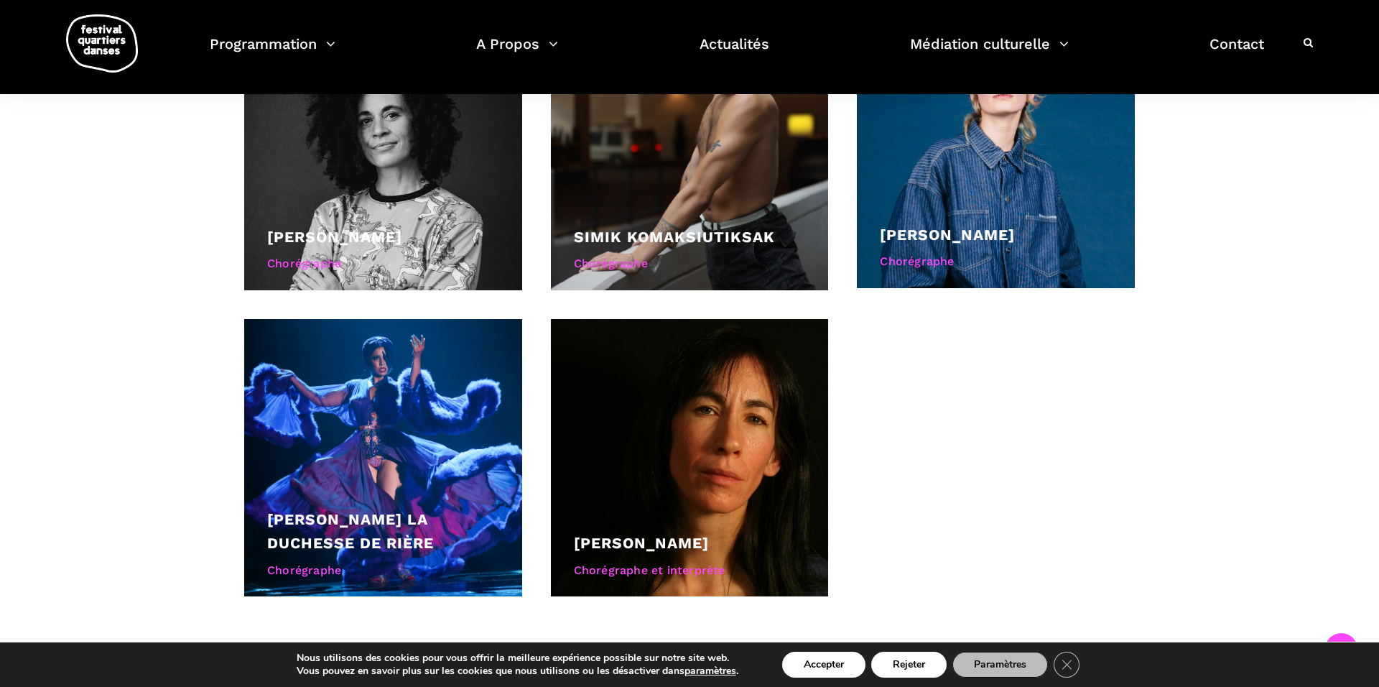
scroll to position [1580, 0]
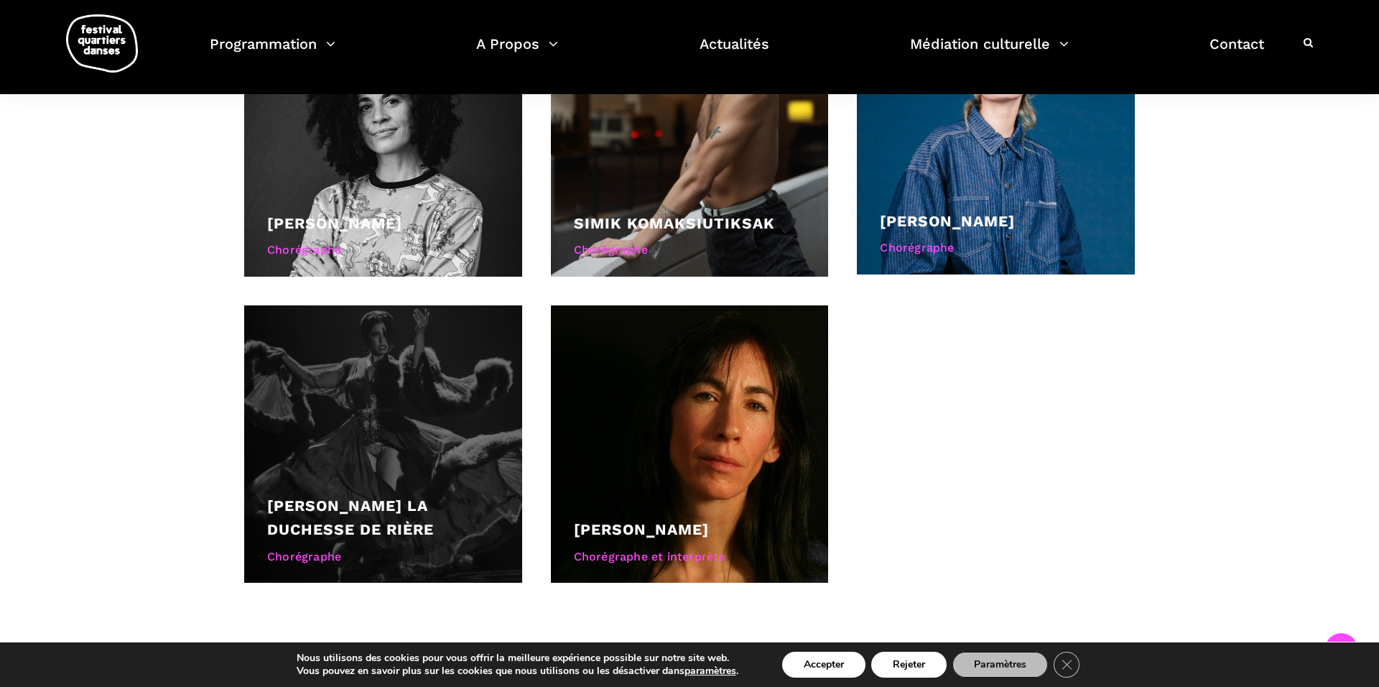
click at [511, 399] on div at bounding box center [383, 444] width 278 height 278
click at [493, 408] on div at bounding box center [383, 444] width 278 height 278
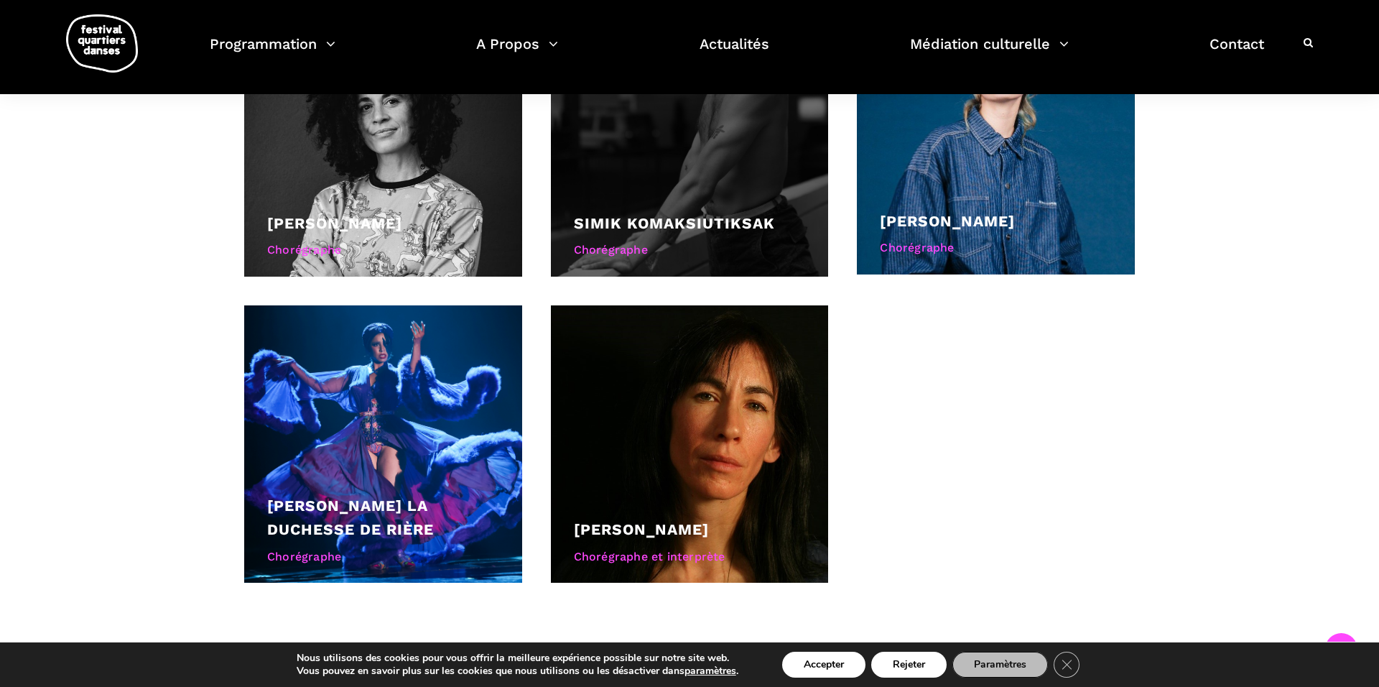
click at [761, 214] on link "Simik Komaksiutiksak" at bounding box center [674, 223] width 201 height 18
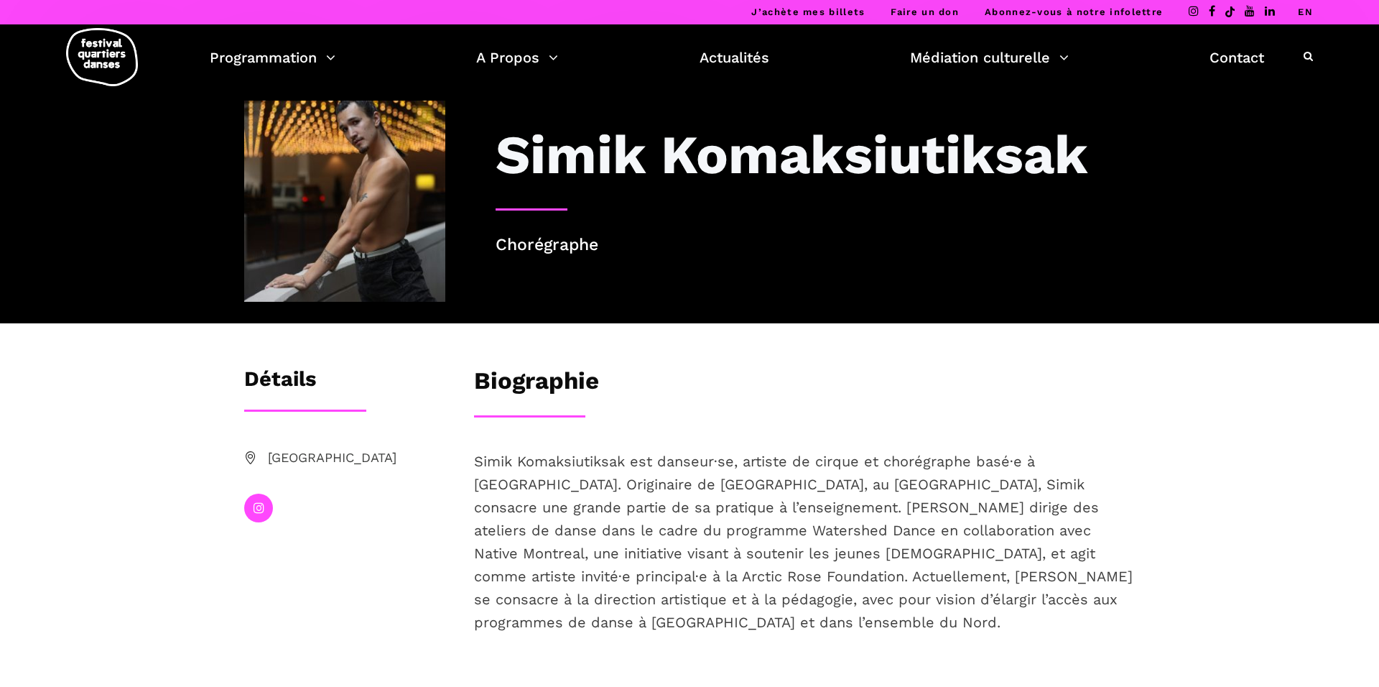
click at [761, 208] on div at bounding box center [815, 209] width 668 height 2
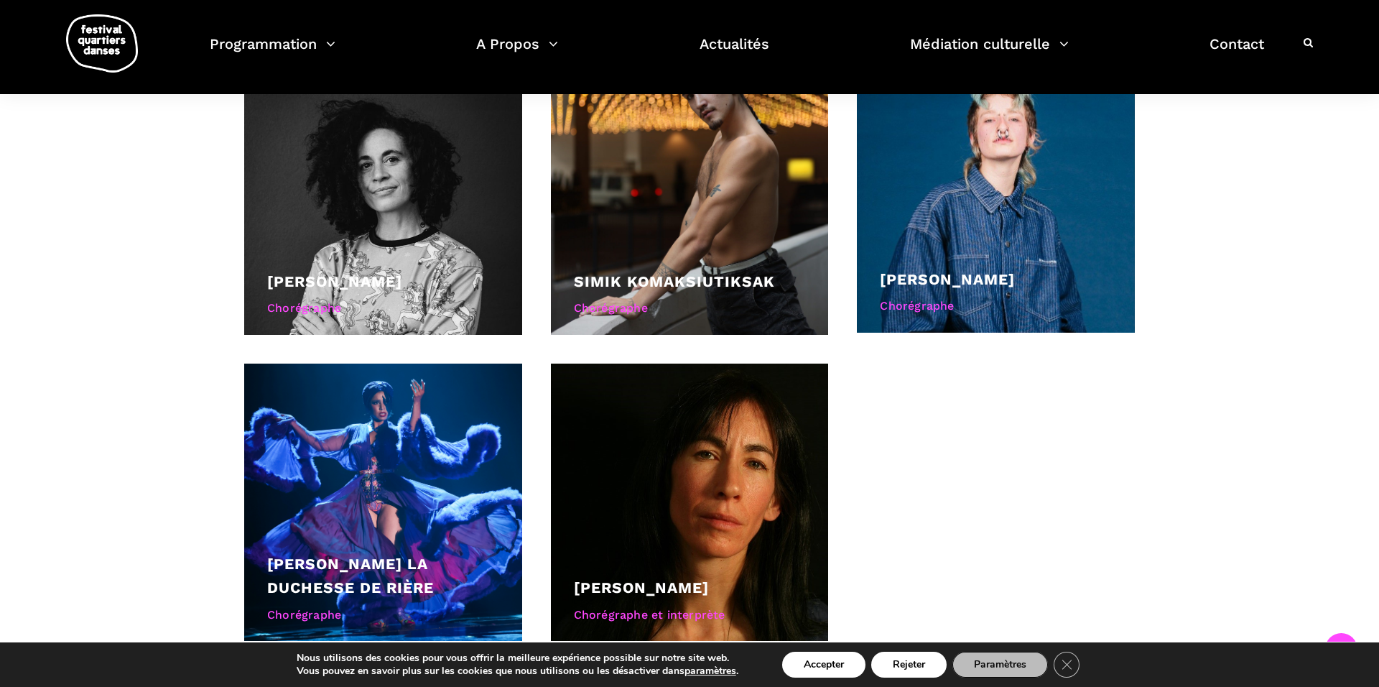
scroll to position [1523, 0]
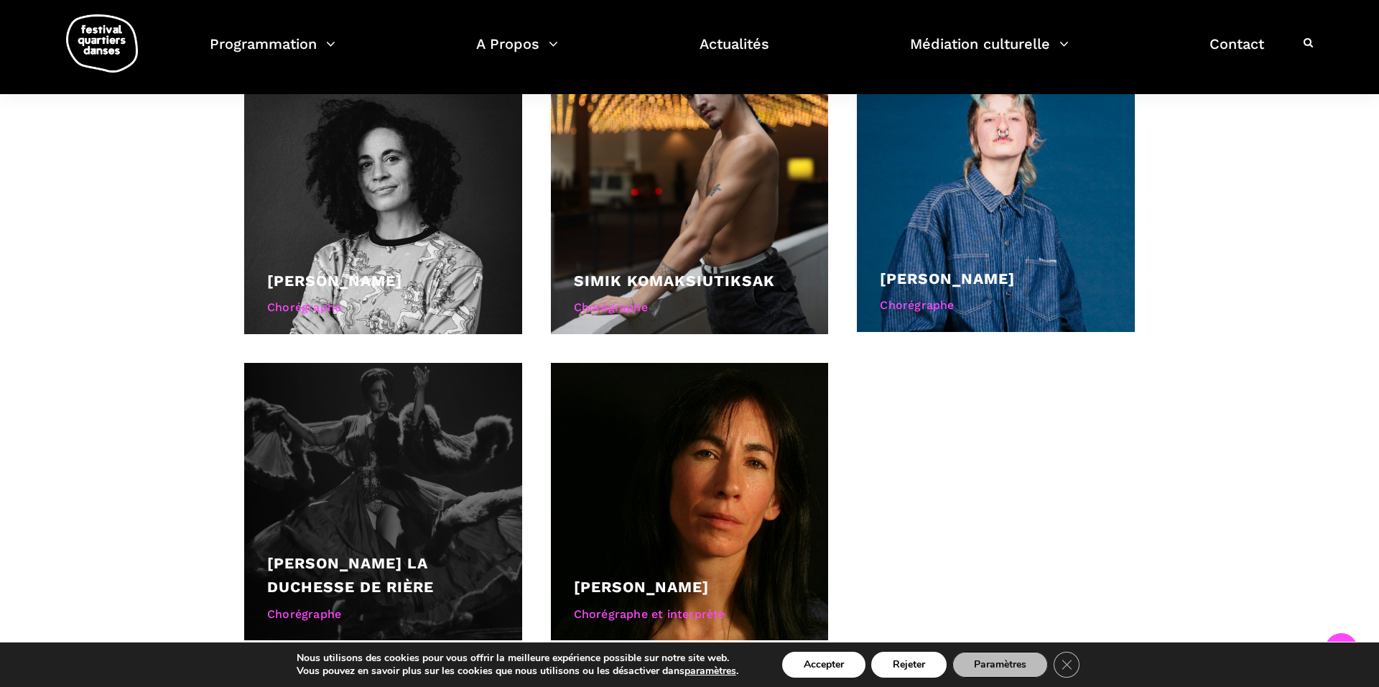
click at [396, 393] on div at bounding box center [383, 502] width 278 height 278
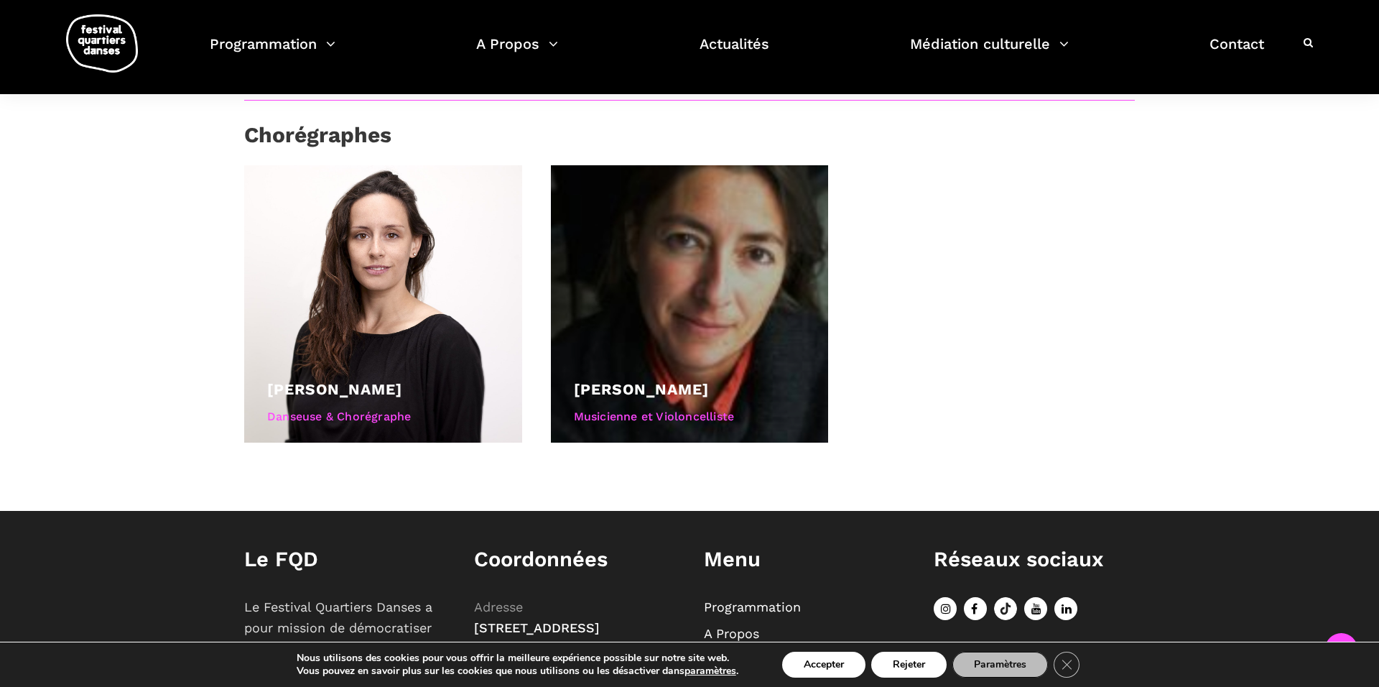
scroll to position [718, 0]
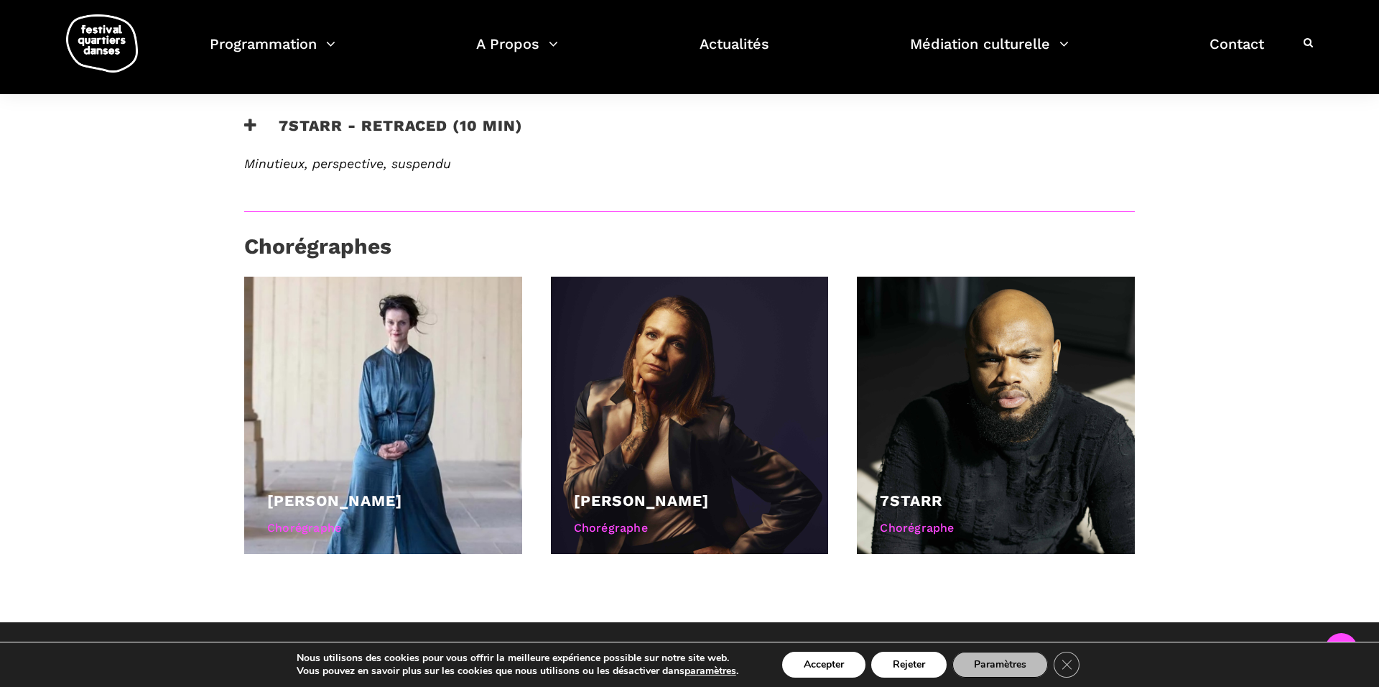
scroll to position [833, 0]
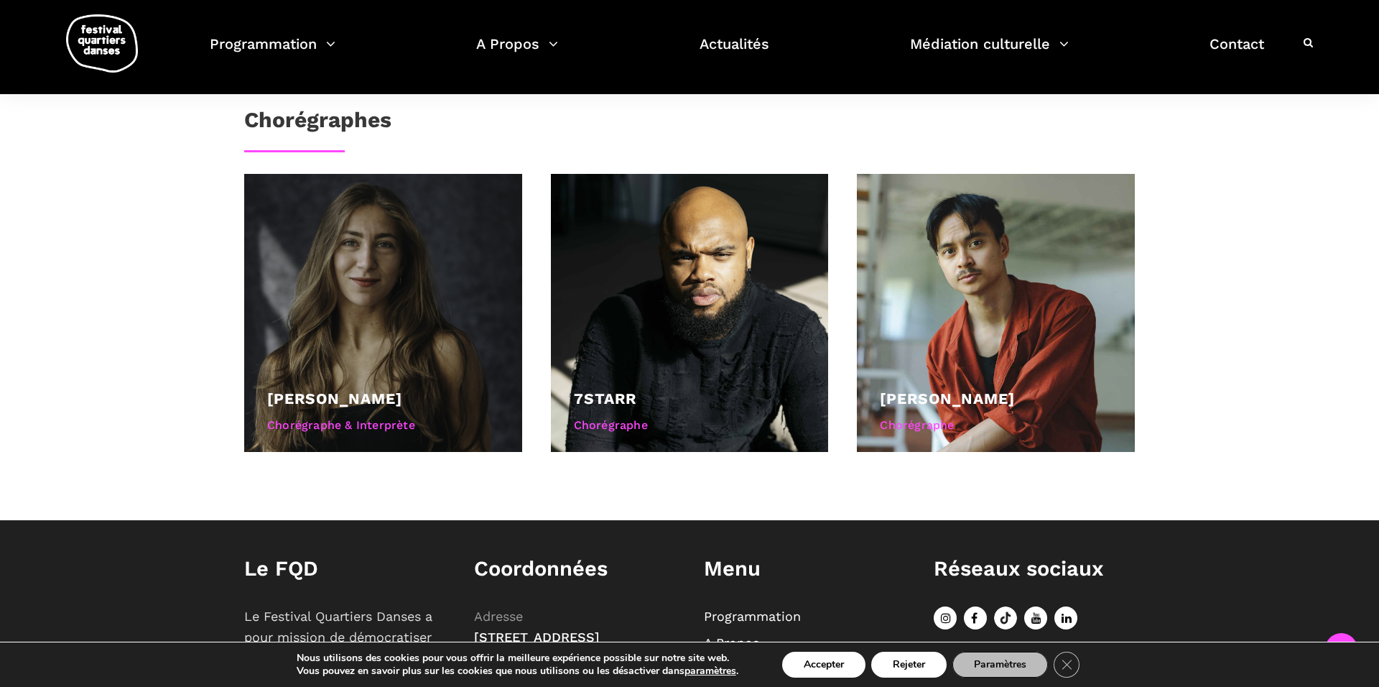
scroll to position [862, 0]
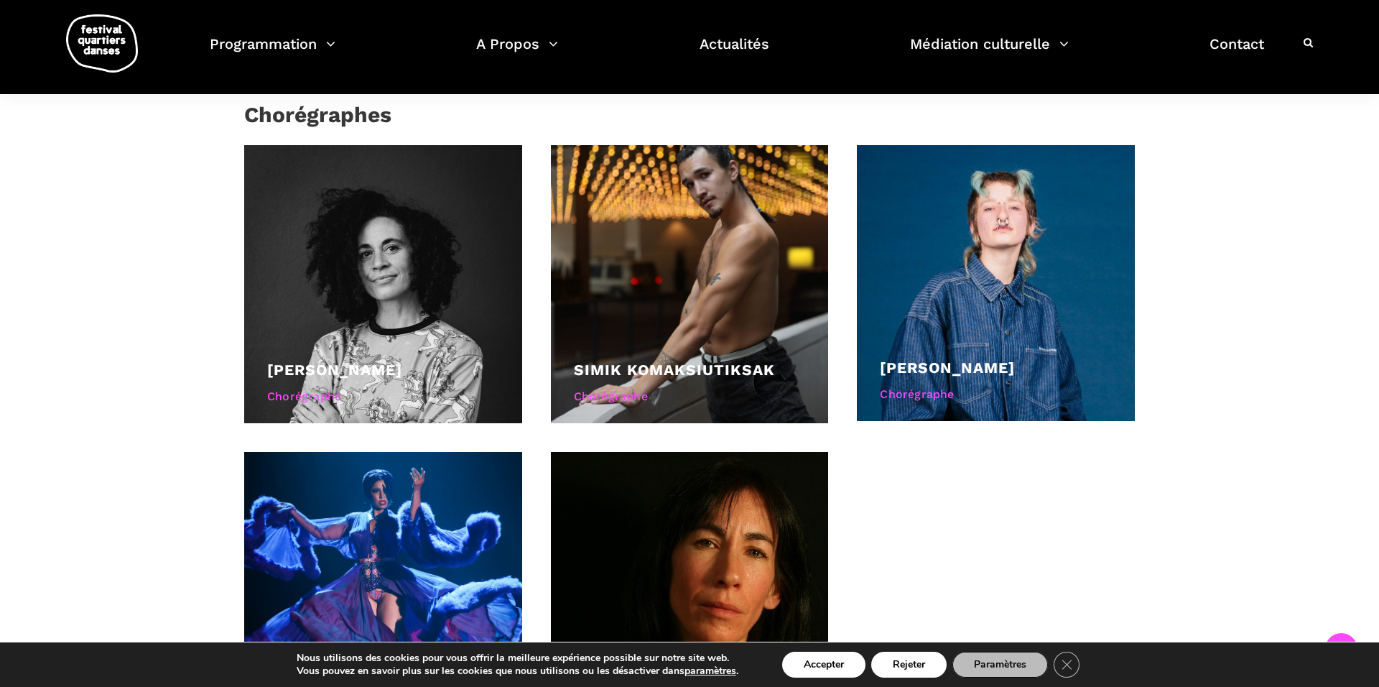
scroll to position [1523, 0]
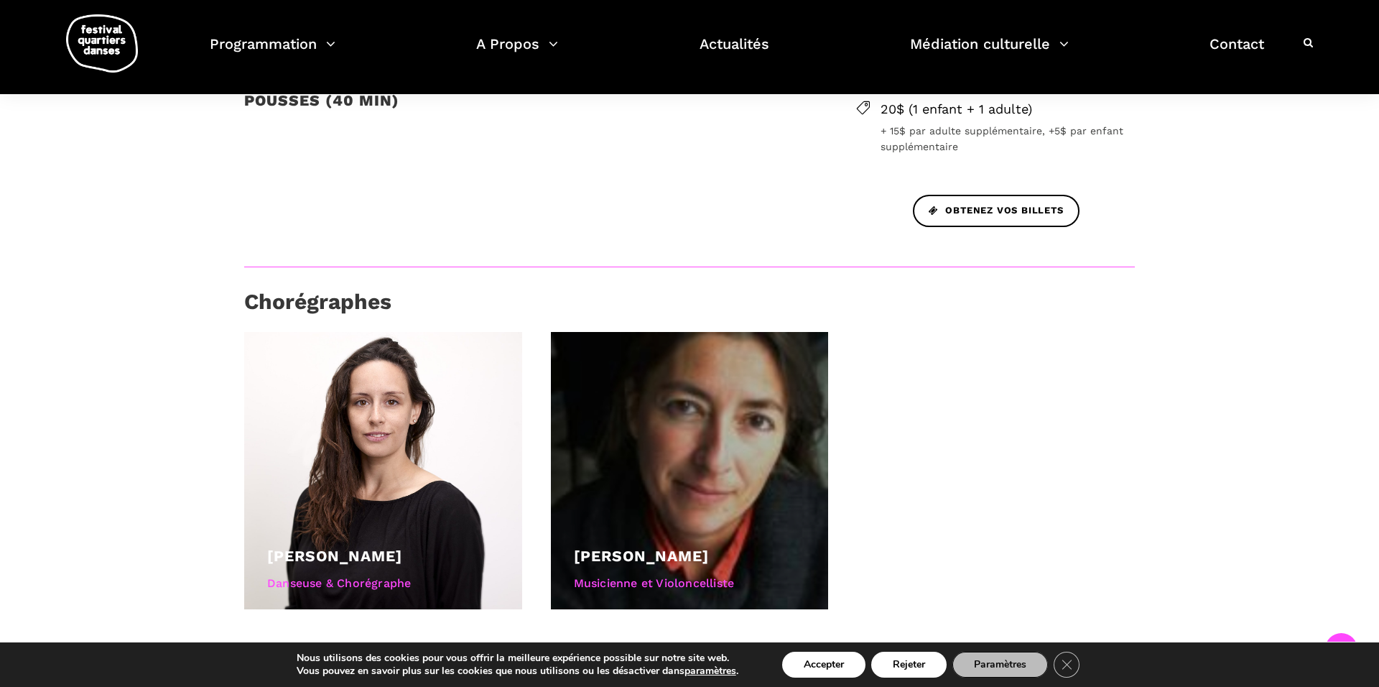
scroll to position [546, 0]
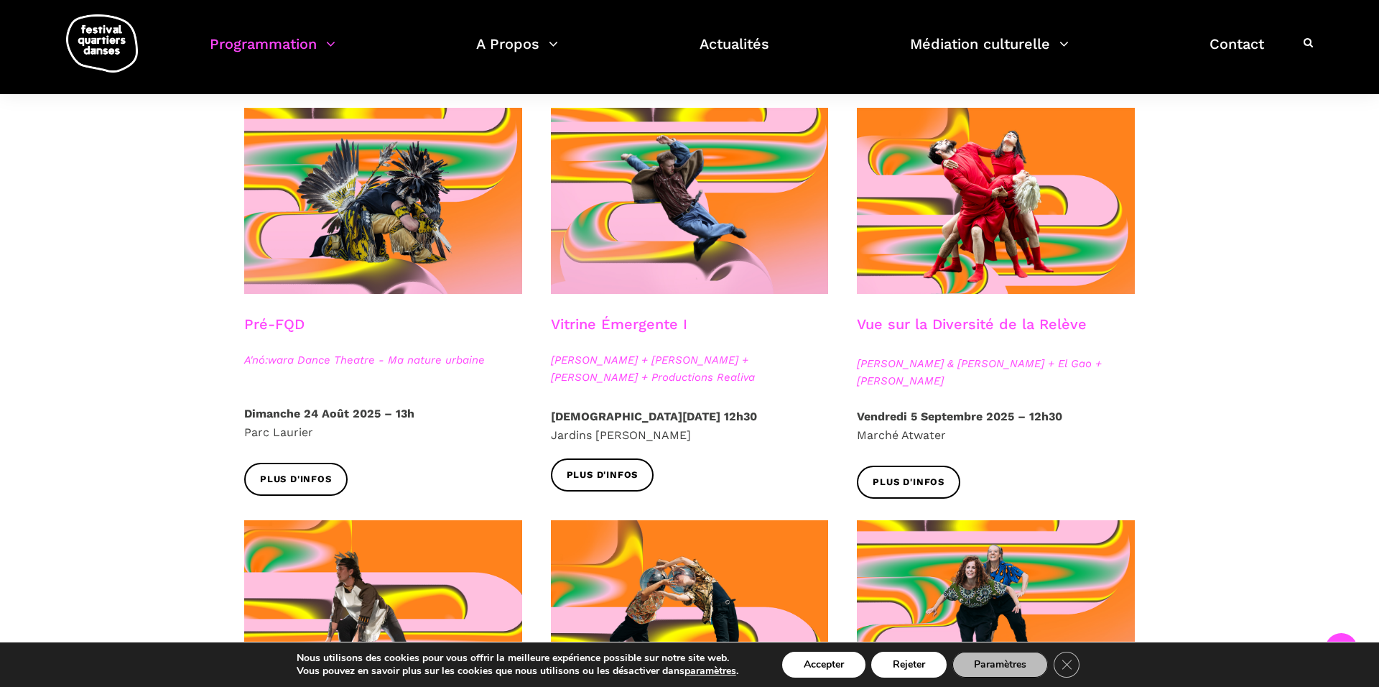
scroll to position [374, 0]
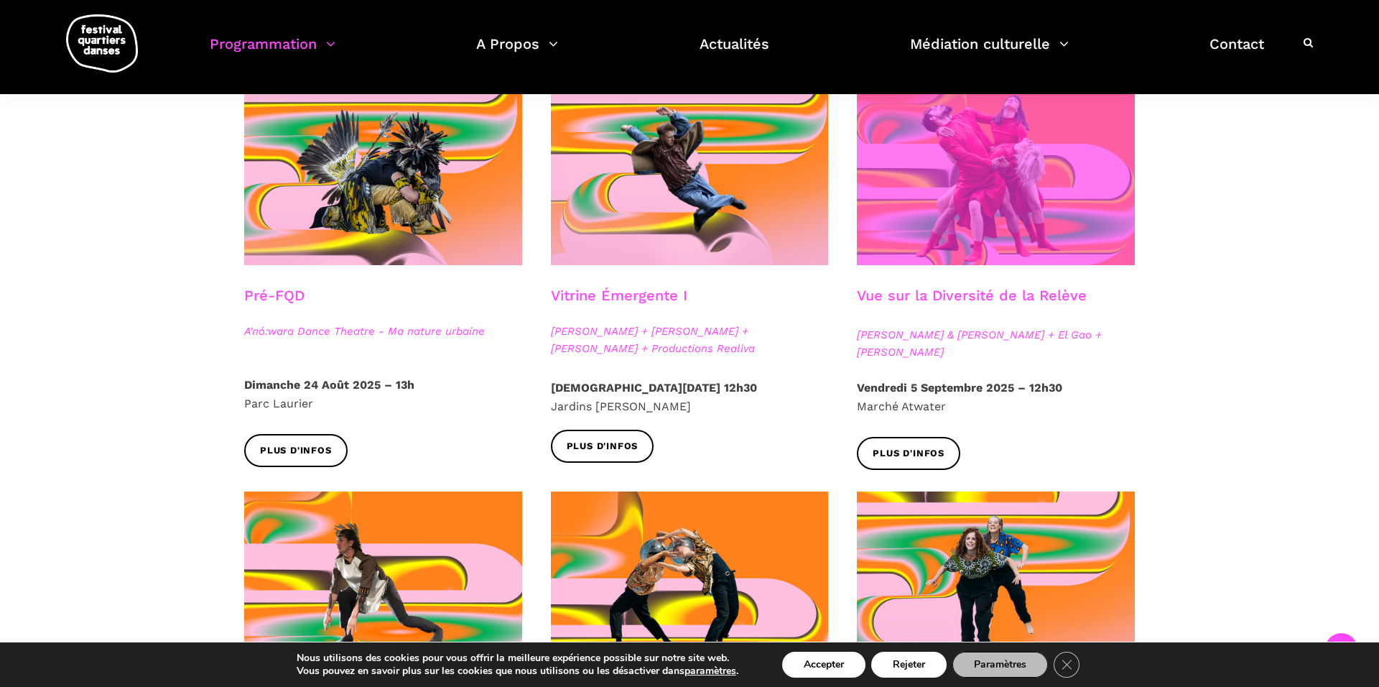
click at [988, 154] on span at bounding box center [996, 172] width 278 height 186
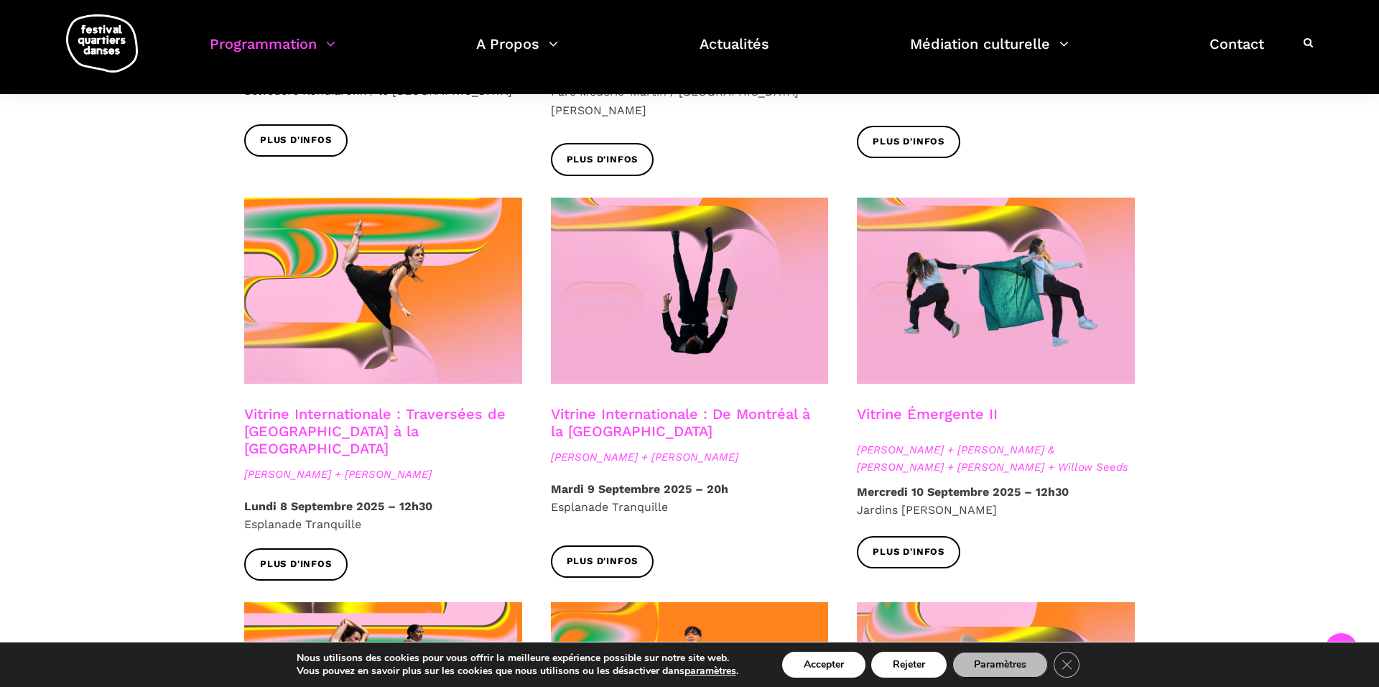
scroll to position [1121, 0]
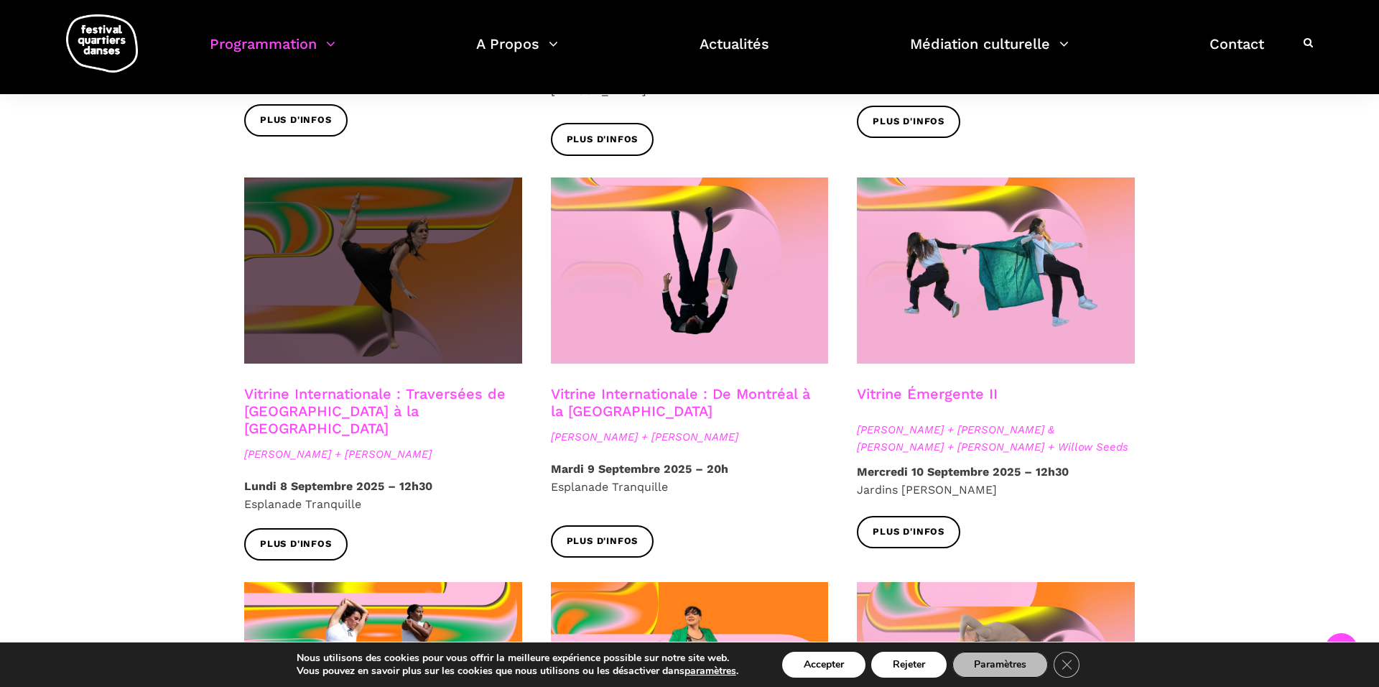
click at [389, 292] on span at bounding box center [383, 270] width 278 height 186
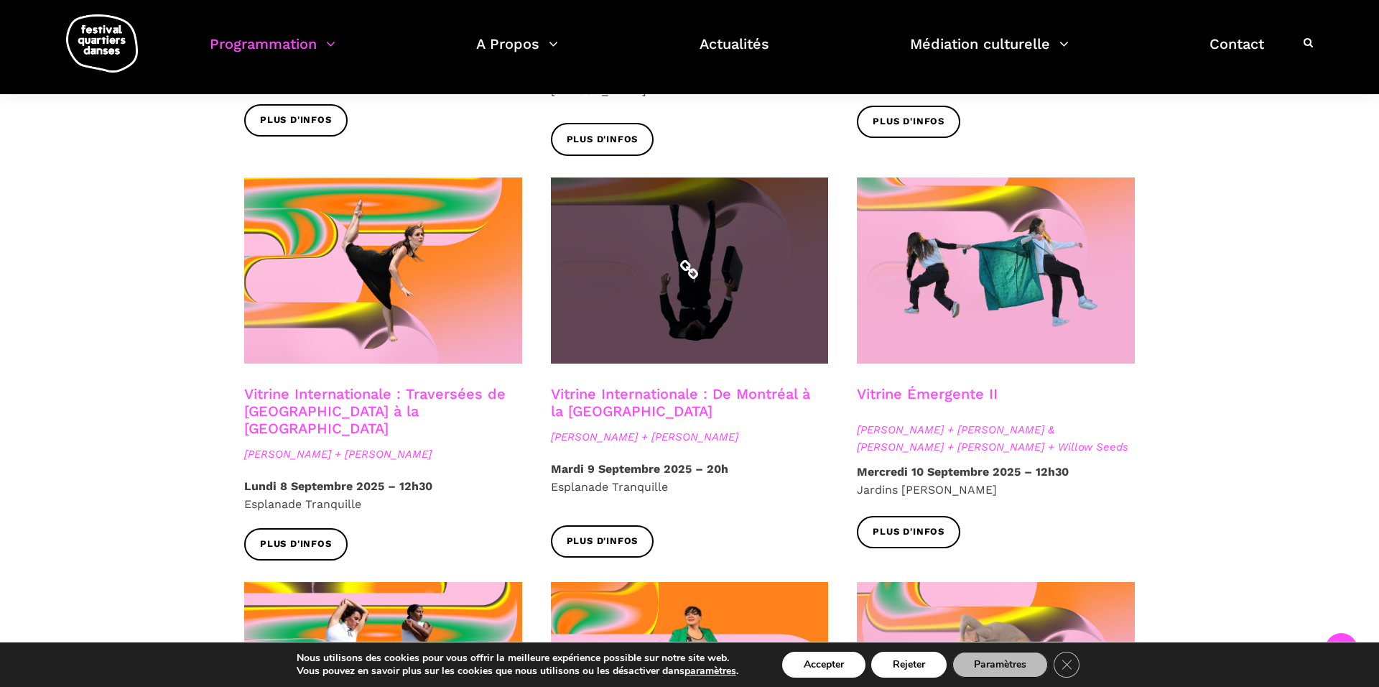
click at [644, 298] on span at bounding box center [690, 270] width 278 height 186
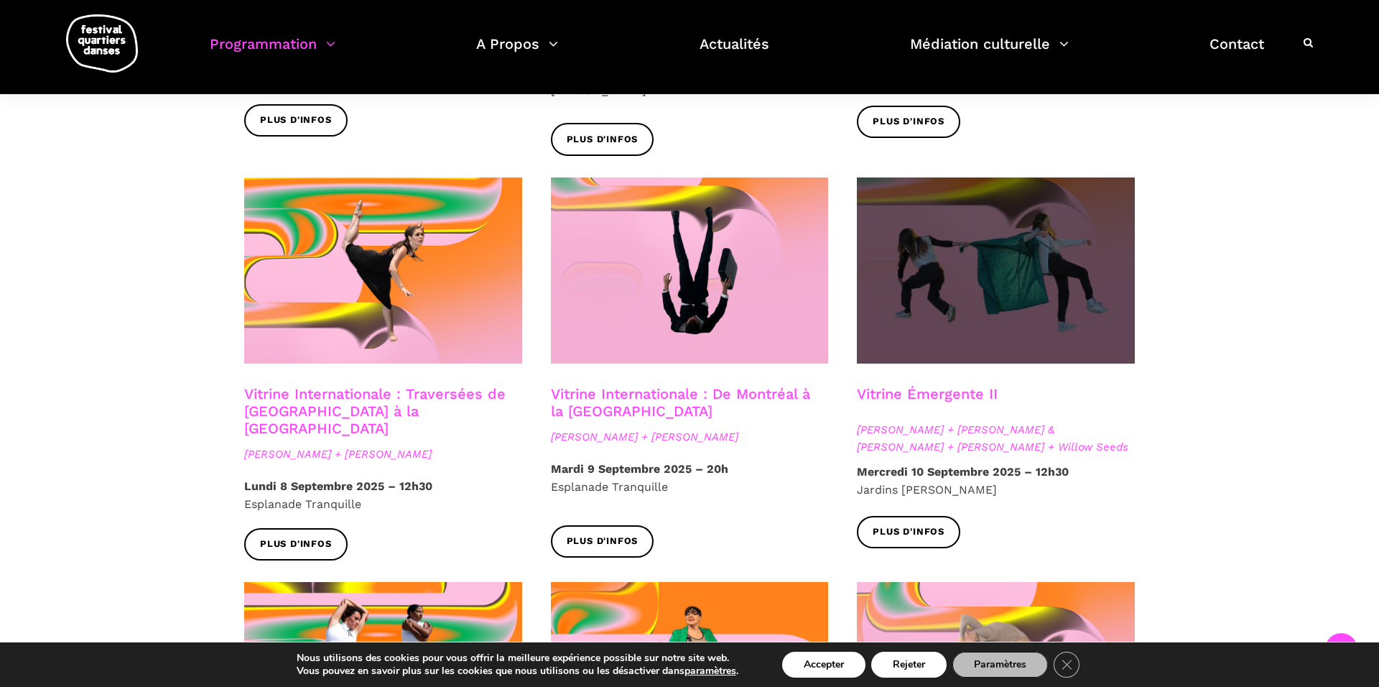
click at [957, 293] on span at bounding box center [996, 270] width 278 height 186
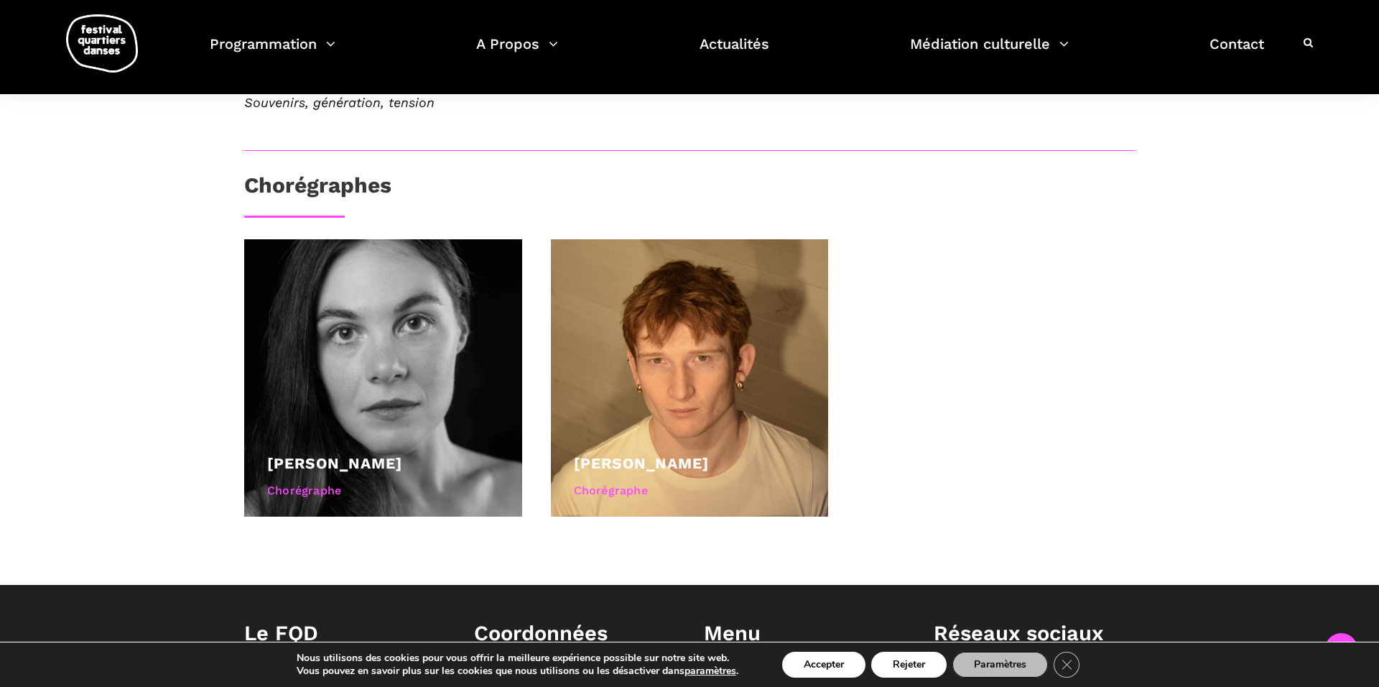
scroll to position [603, 0]
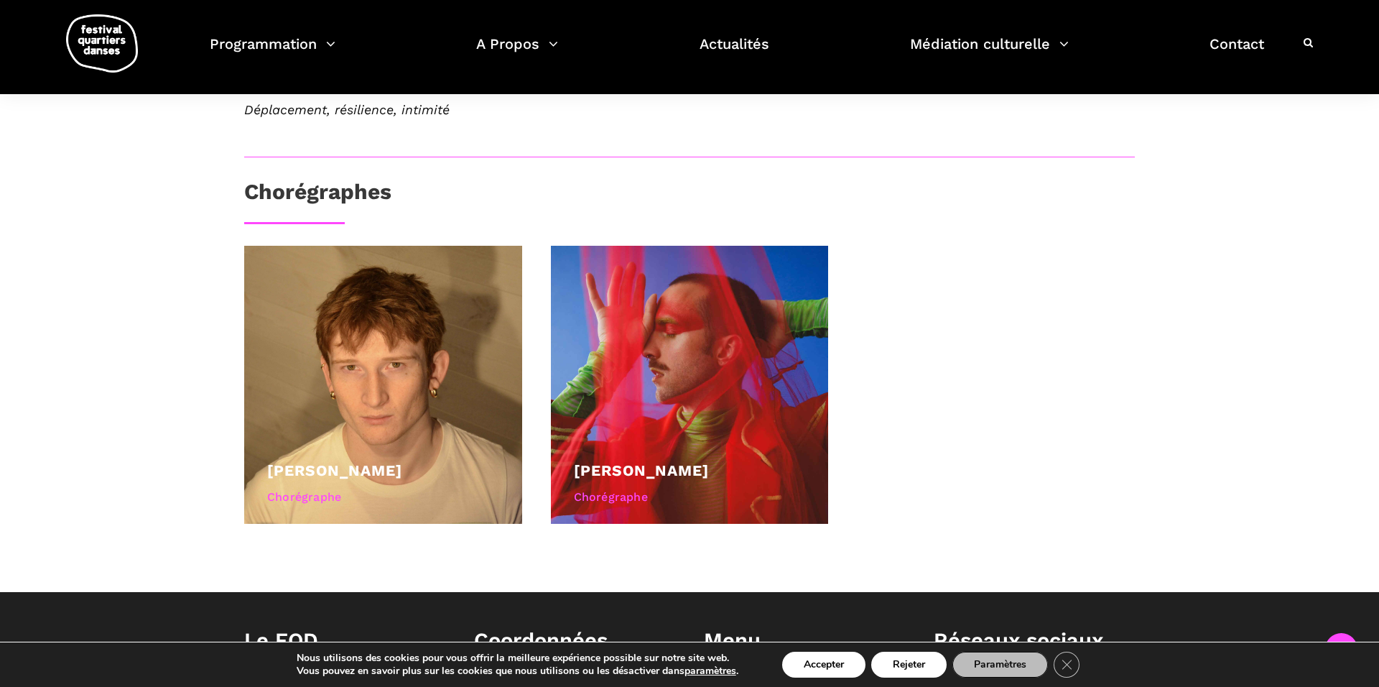
scroll to position [603, 0]
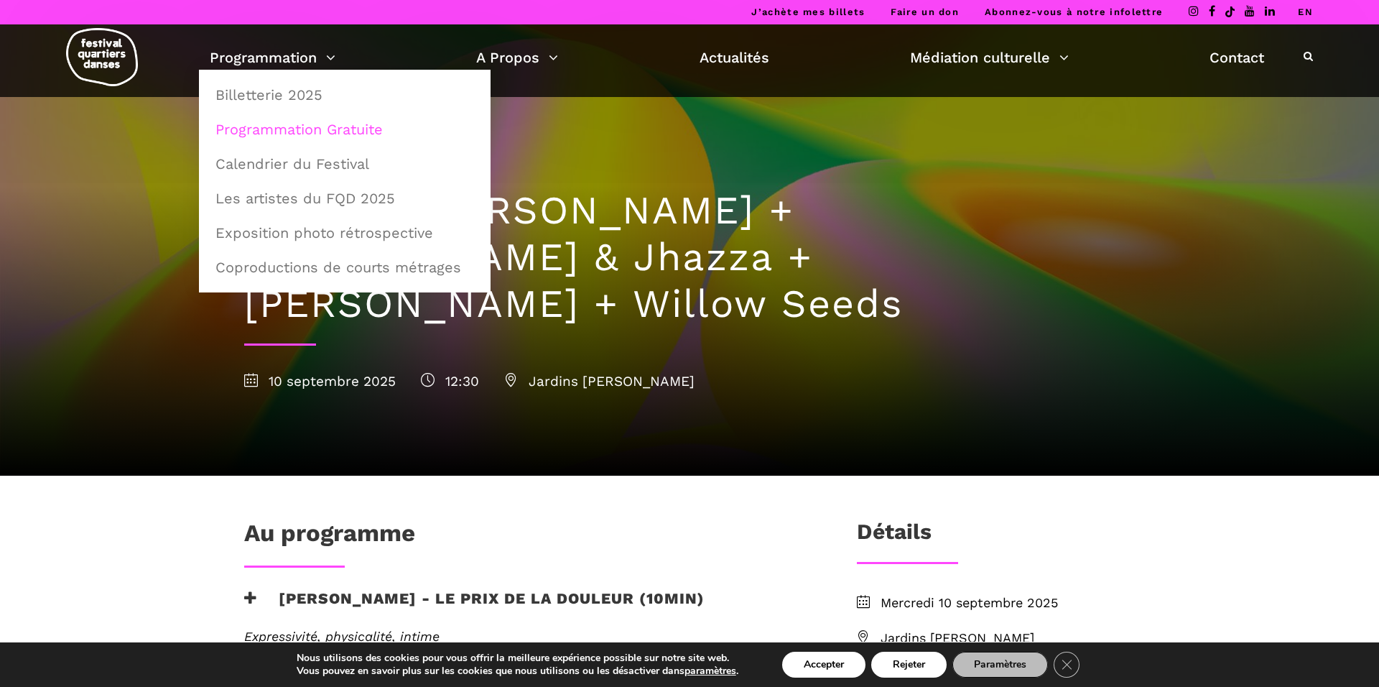
click at [334, 124] on link "Programmation Gratuite" at bounding box center [345, 129] width 276 height 33
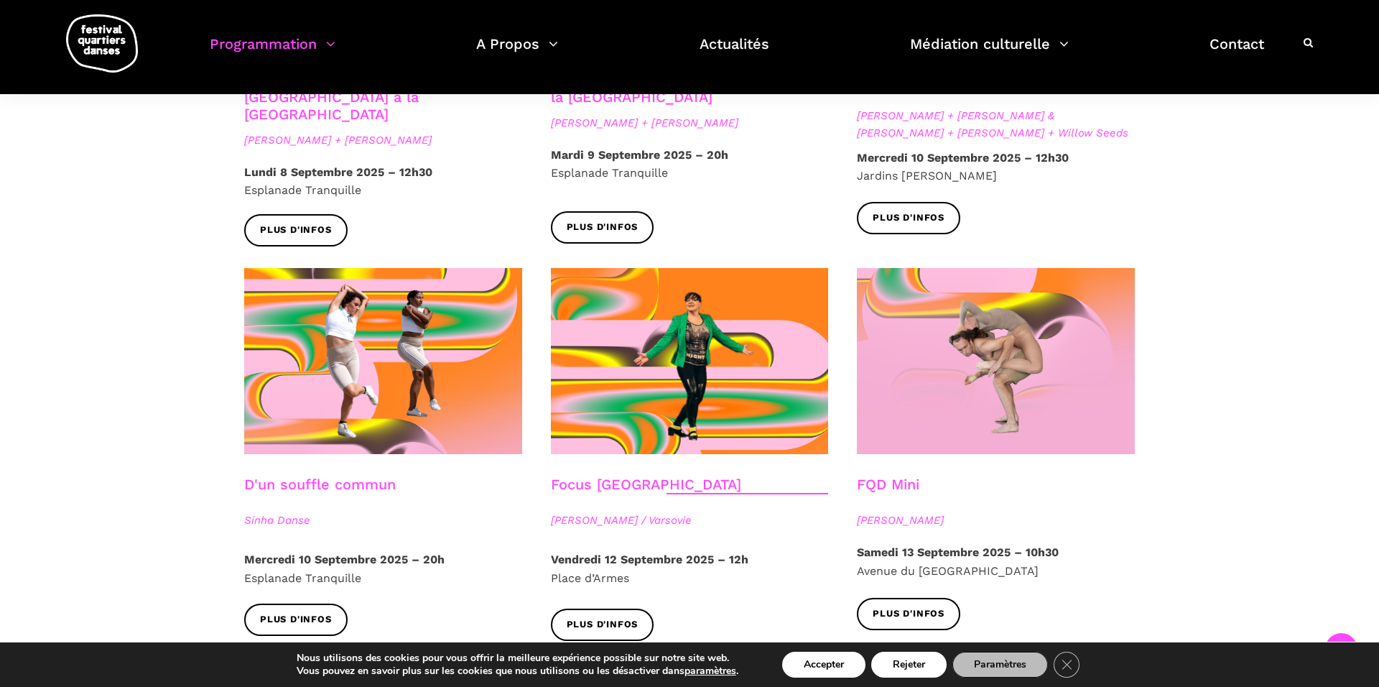
scroll to position [1437, 0]
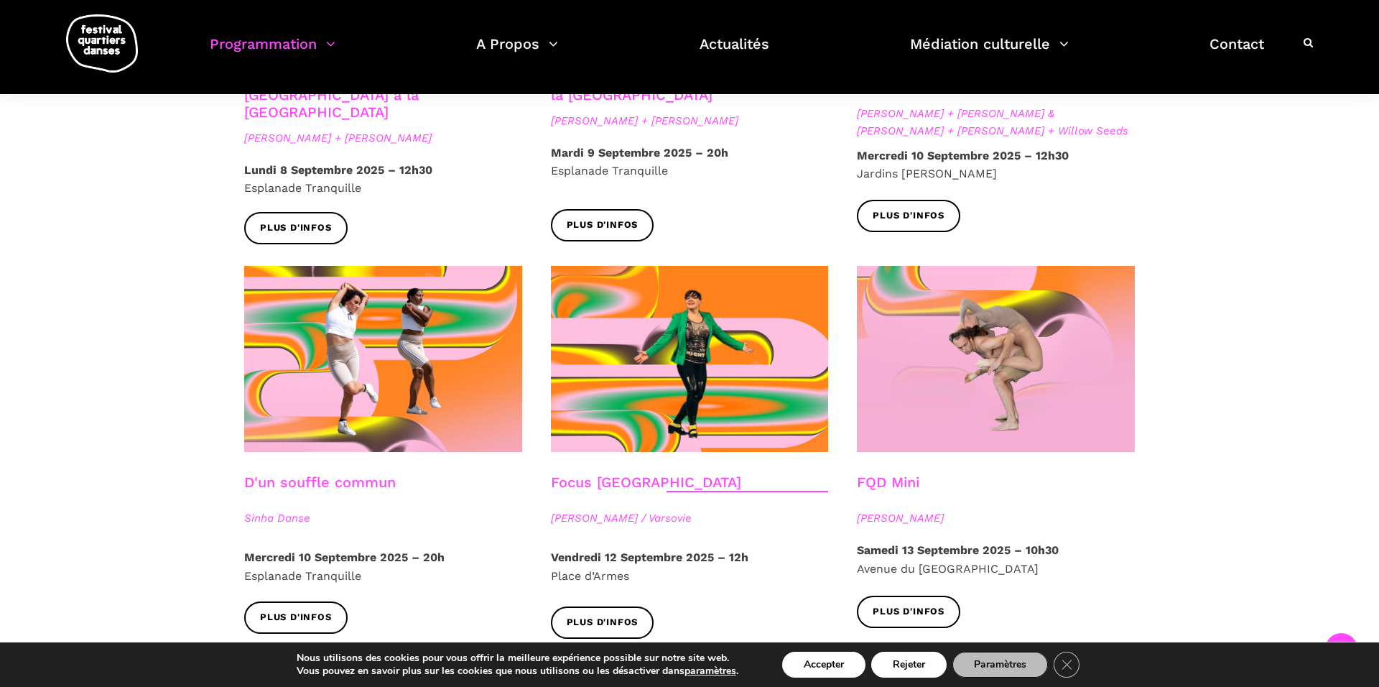
click at [326, 548] on p "[DATE] – 20h Esplanade Tranquille" at bounding box center [383, 566] width 278 height 37
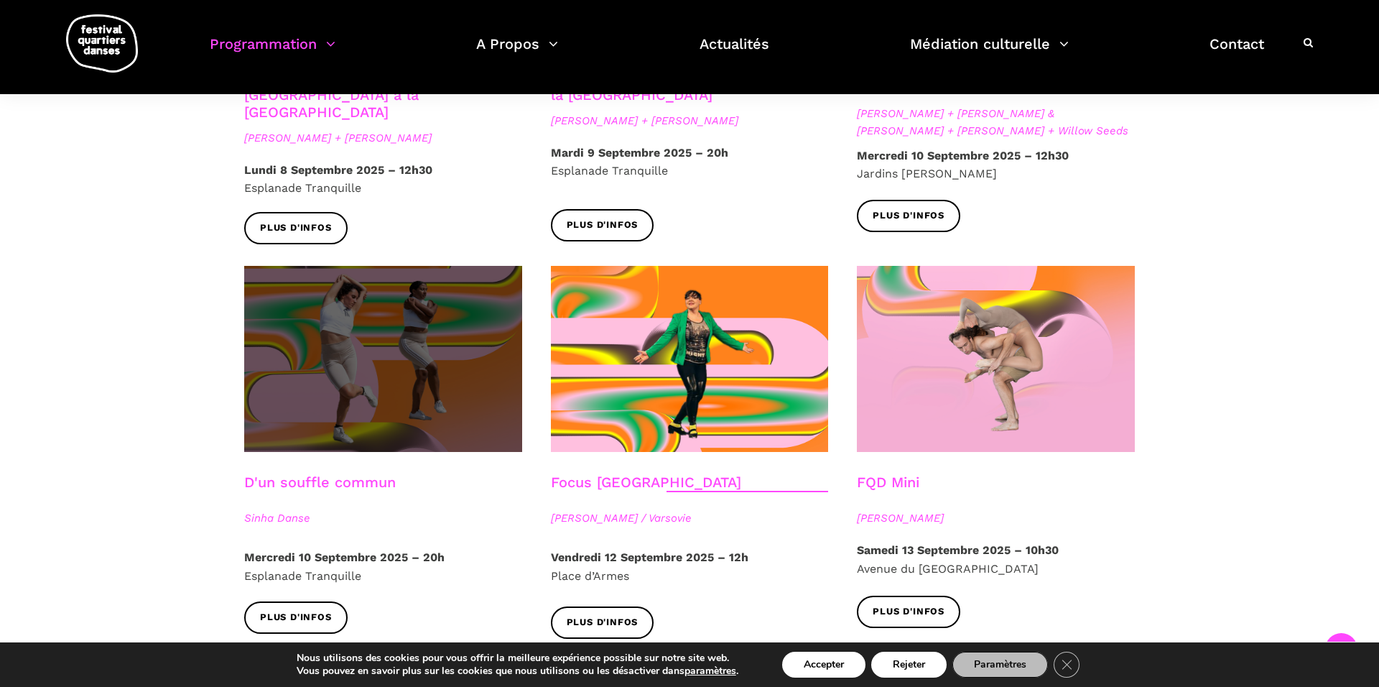
click at [365, 355] on span at bounding box center [383, 359] width 278 height 186
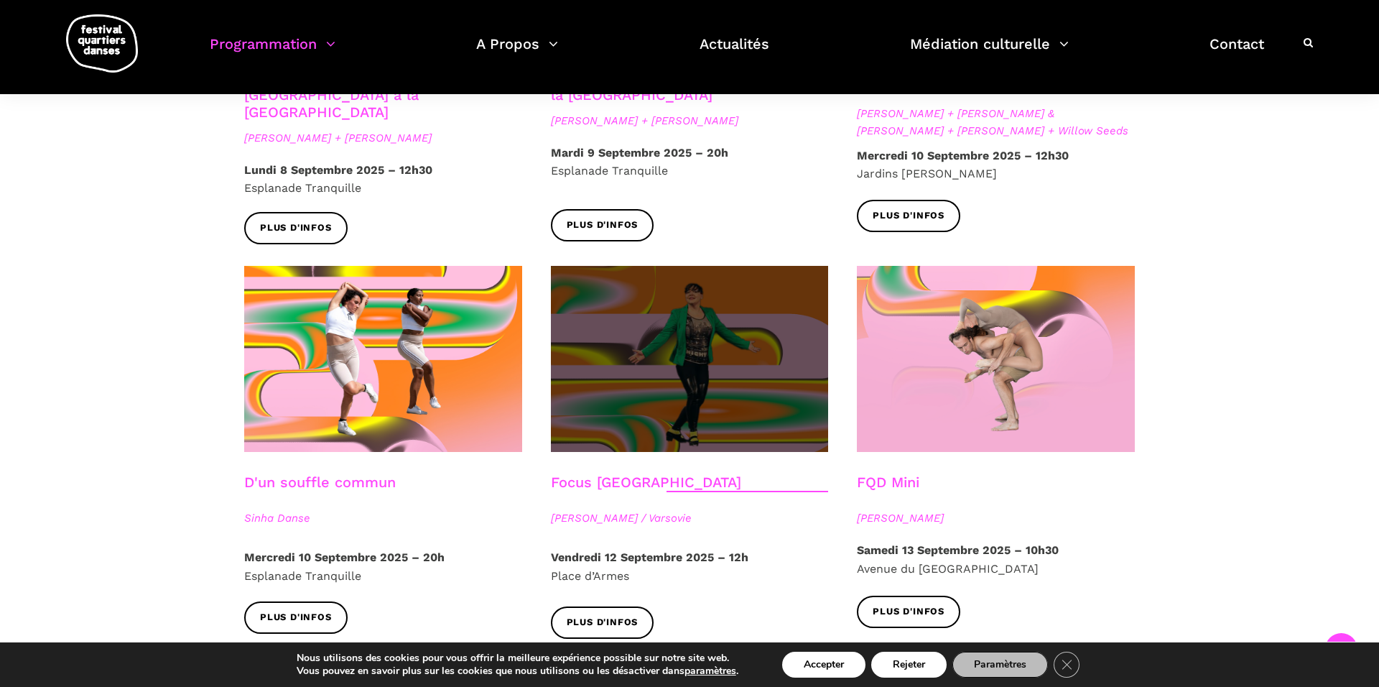
click at [750, 375] on span at bounding box center [690, 359] width 278 height 186
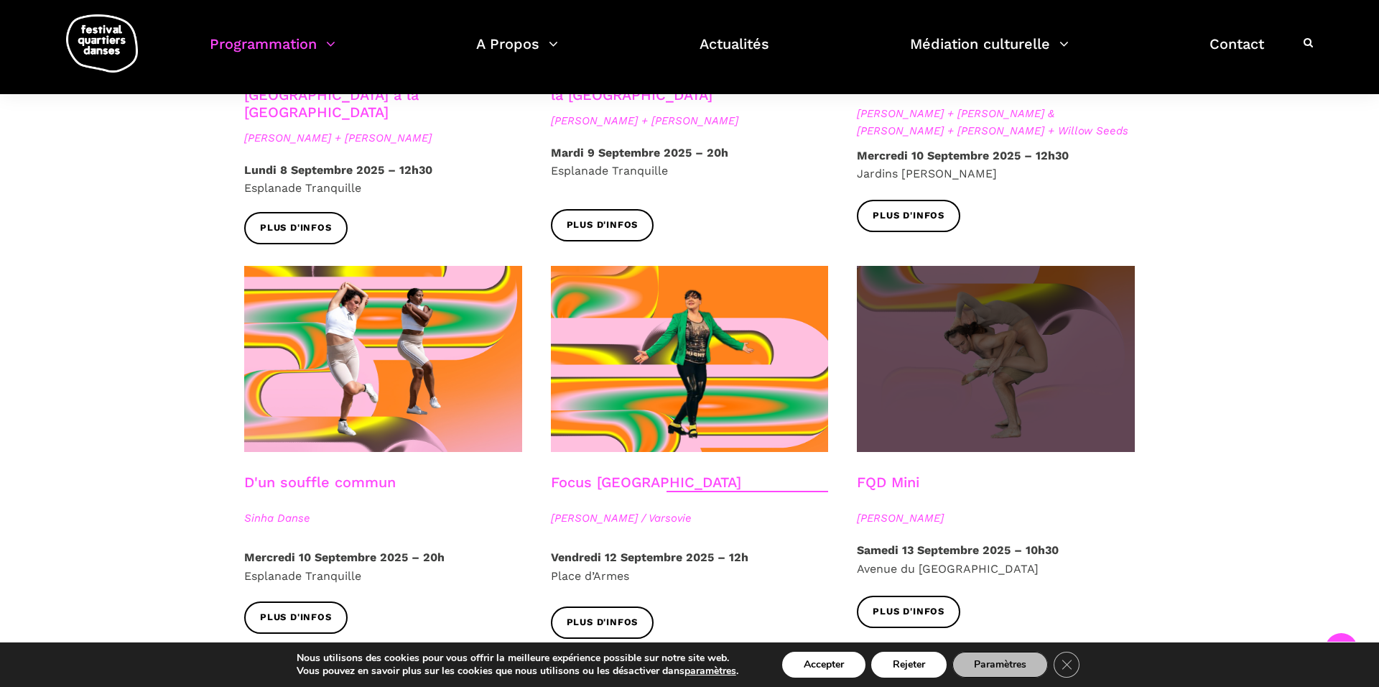
click at [1041, 288] on span at bounding box center [996, 359] width 278 height 186
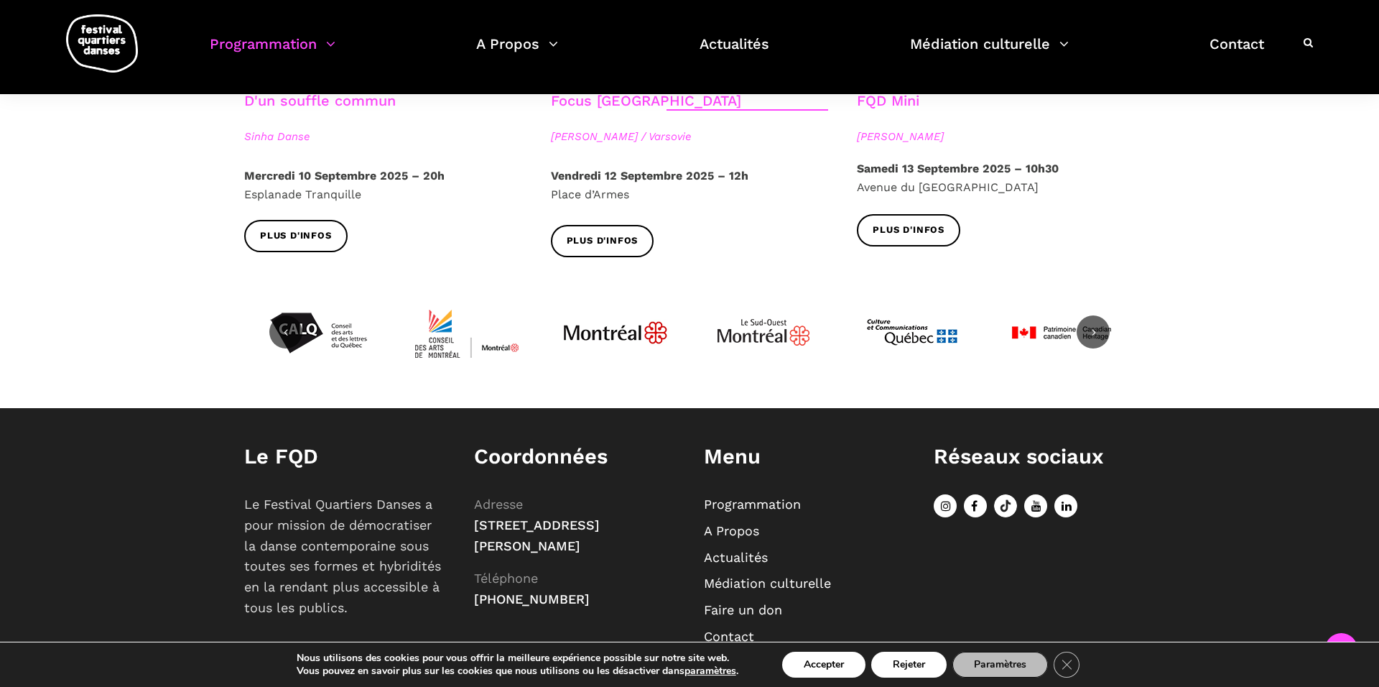
scroll to position [1861, 0]
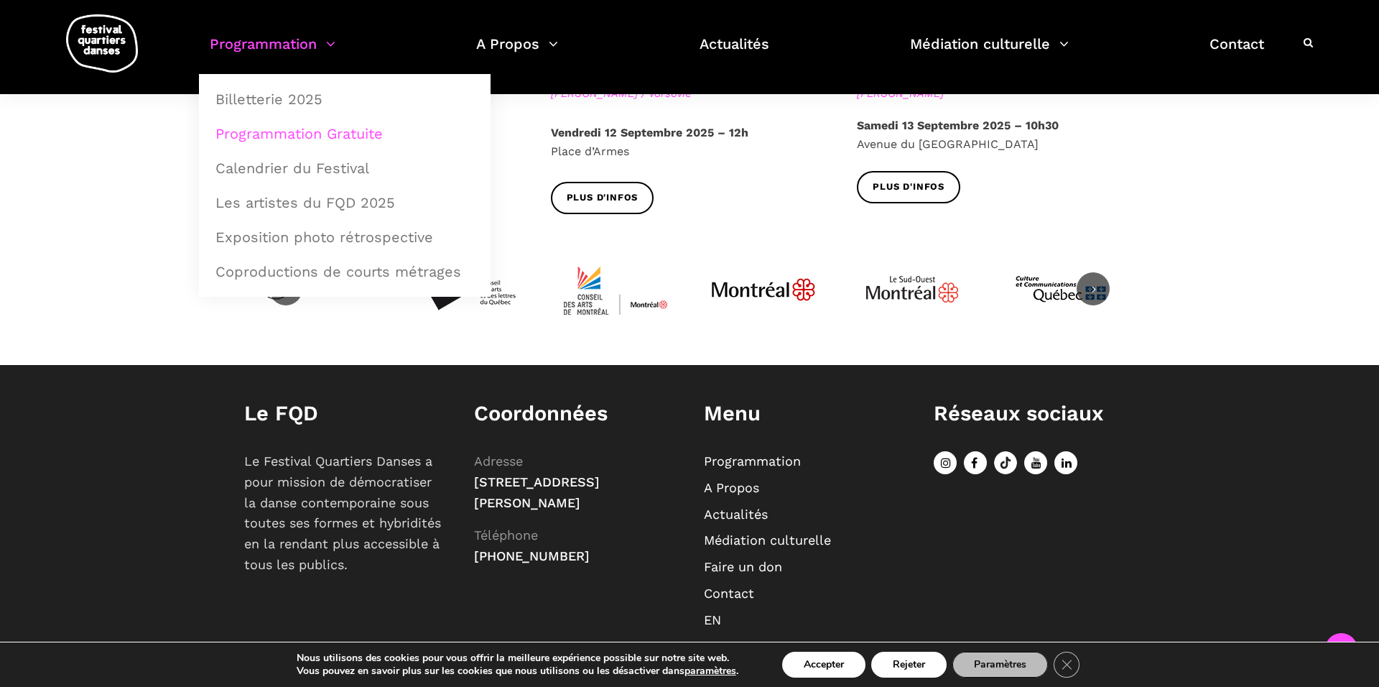
click at [330, 42] on link "Programmation" at bounding box center [273, 53] width 126 height 42
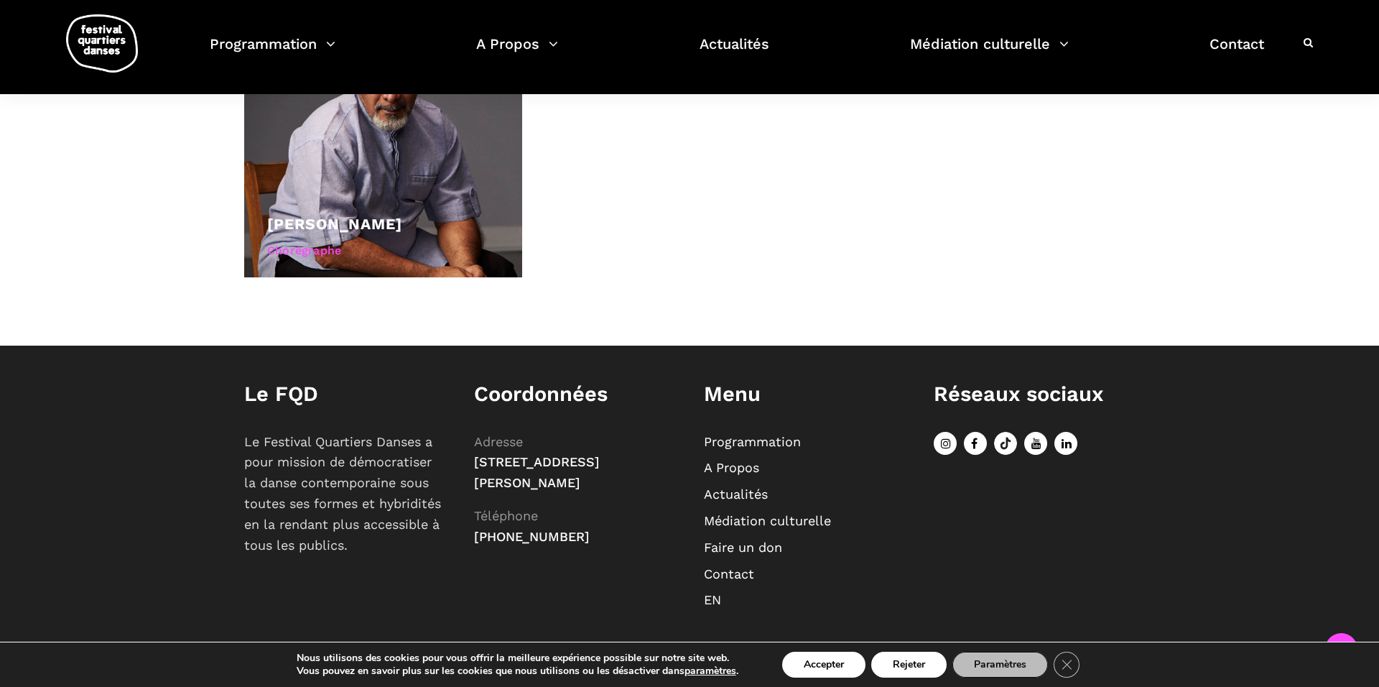
scroll to position [739, 0]
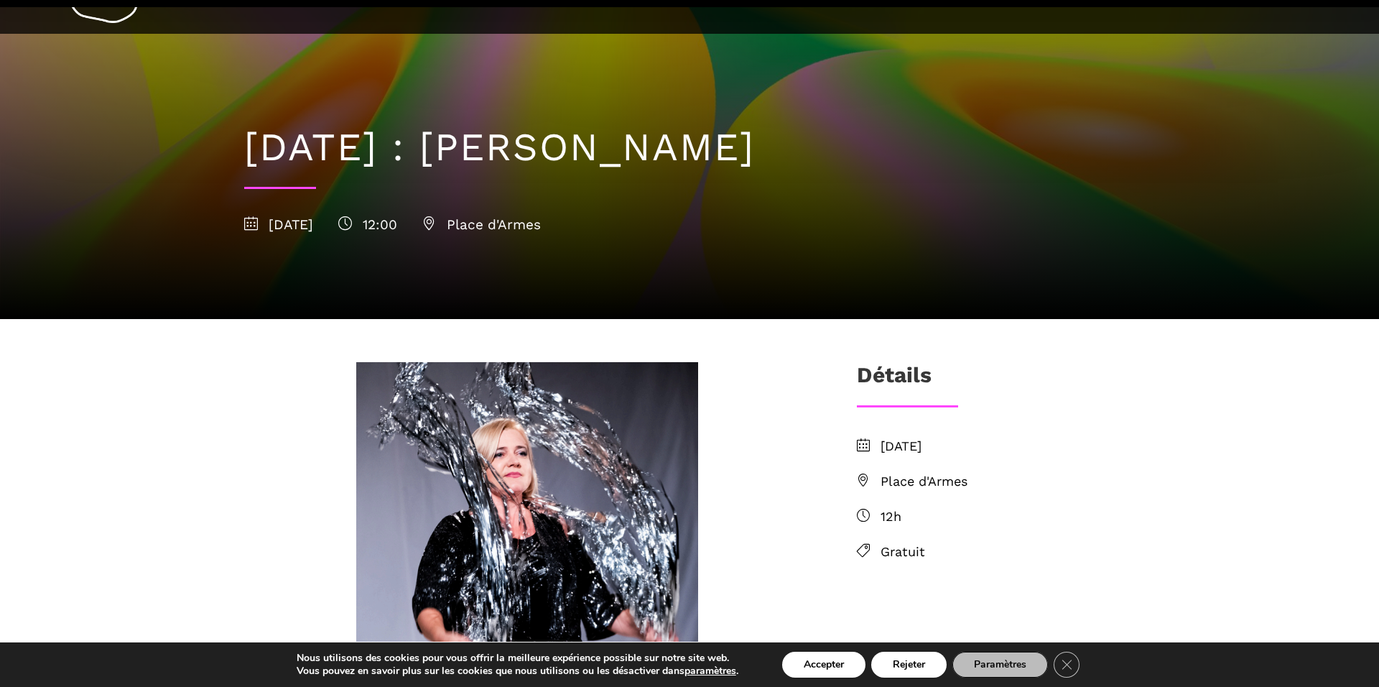
scroll to position [39, 0]
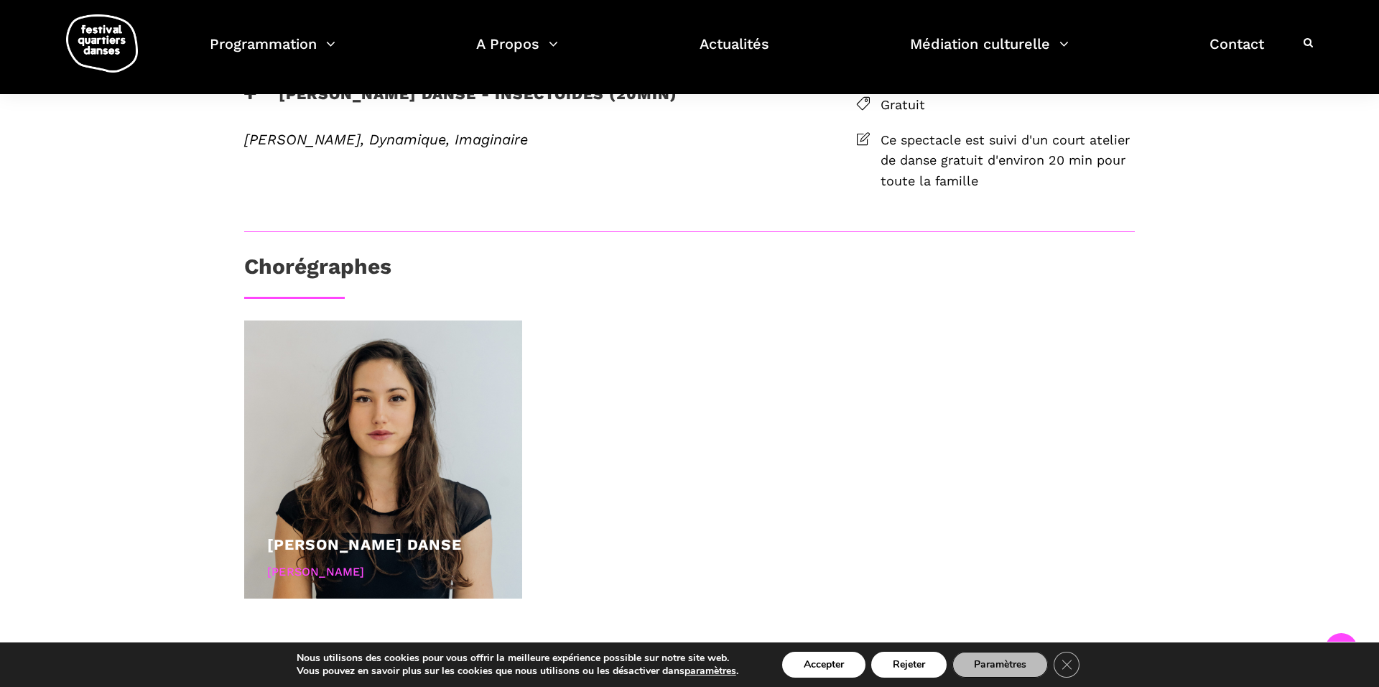
scroll to position [517, 0]
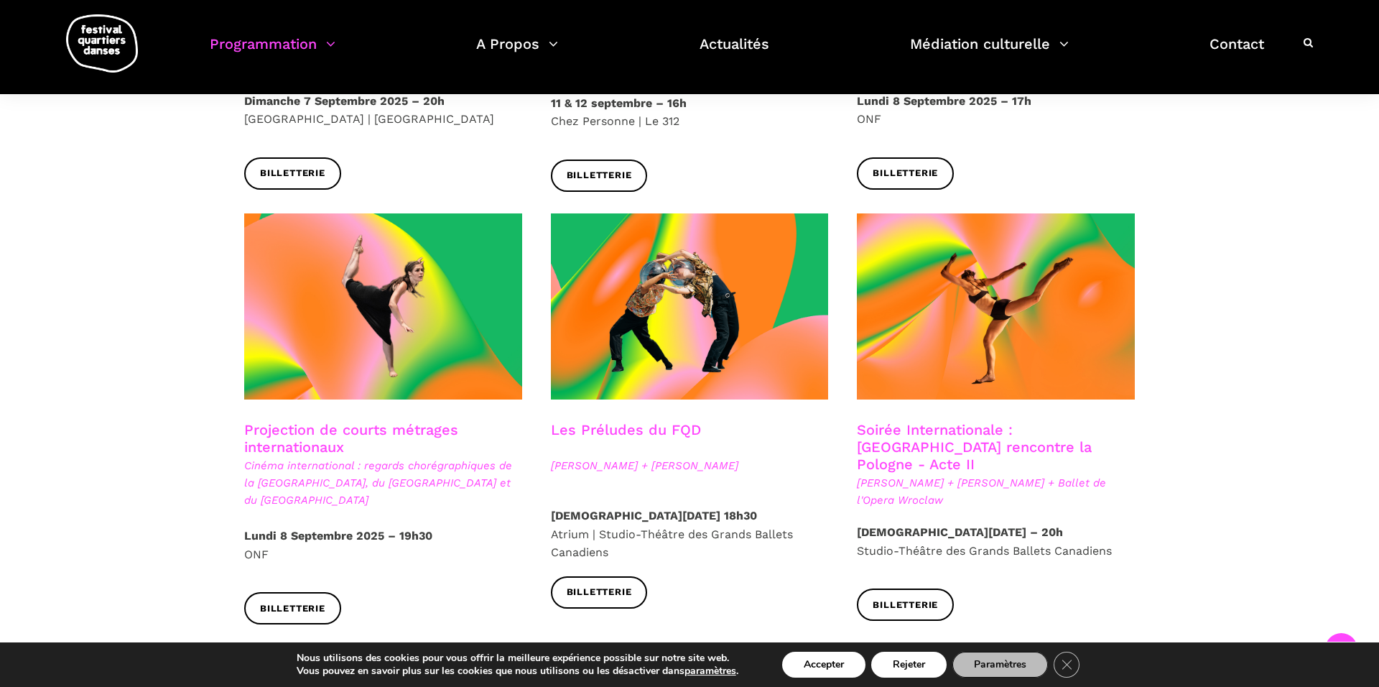
scroll to position [1092, 0]
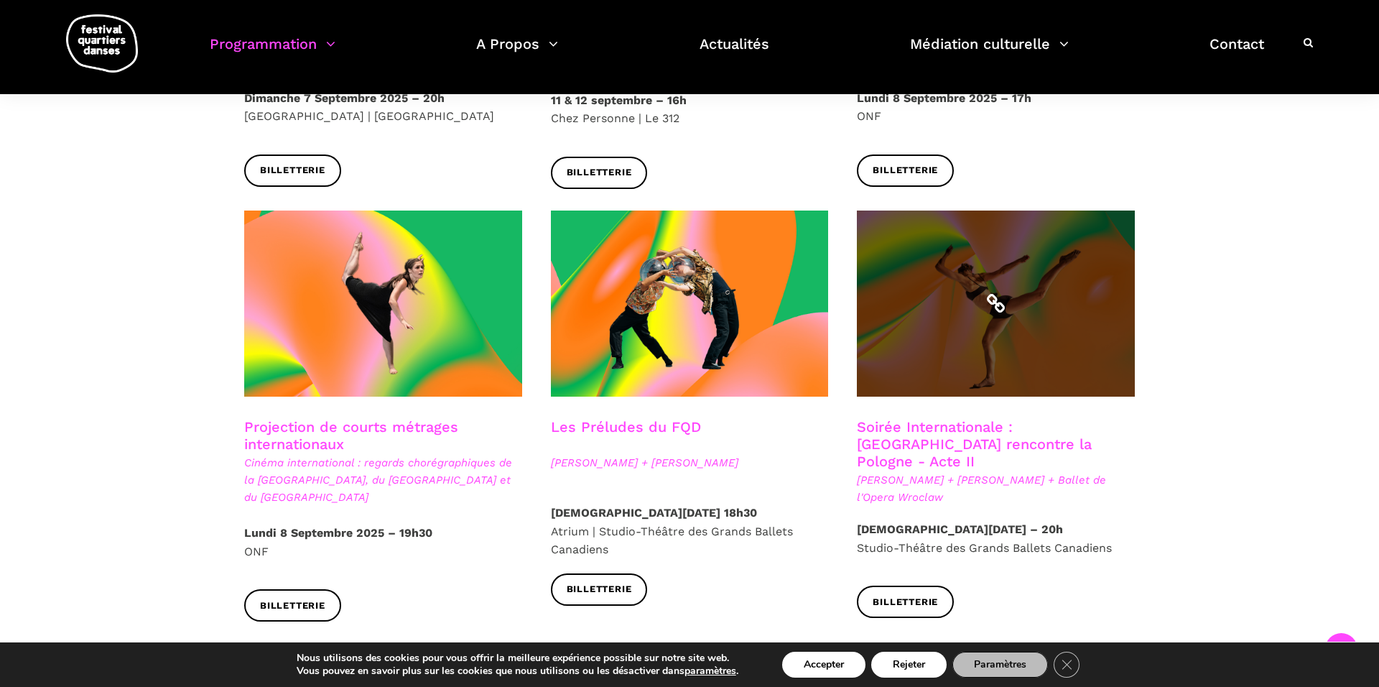
click at [1037, 256] on span at bounding box center [996, 303] width 278 height 186
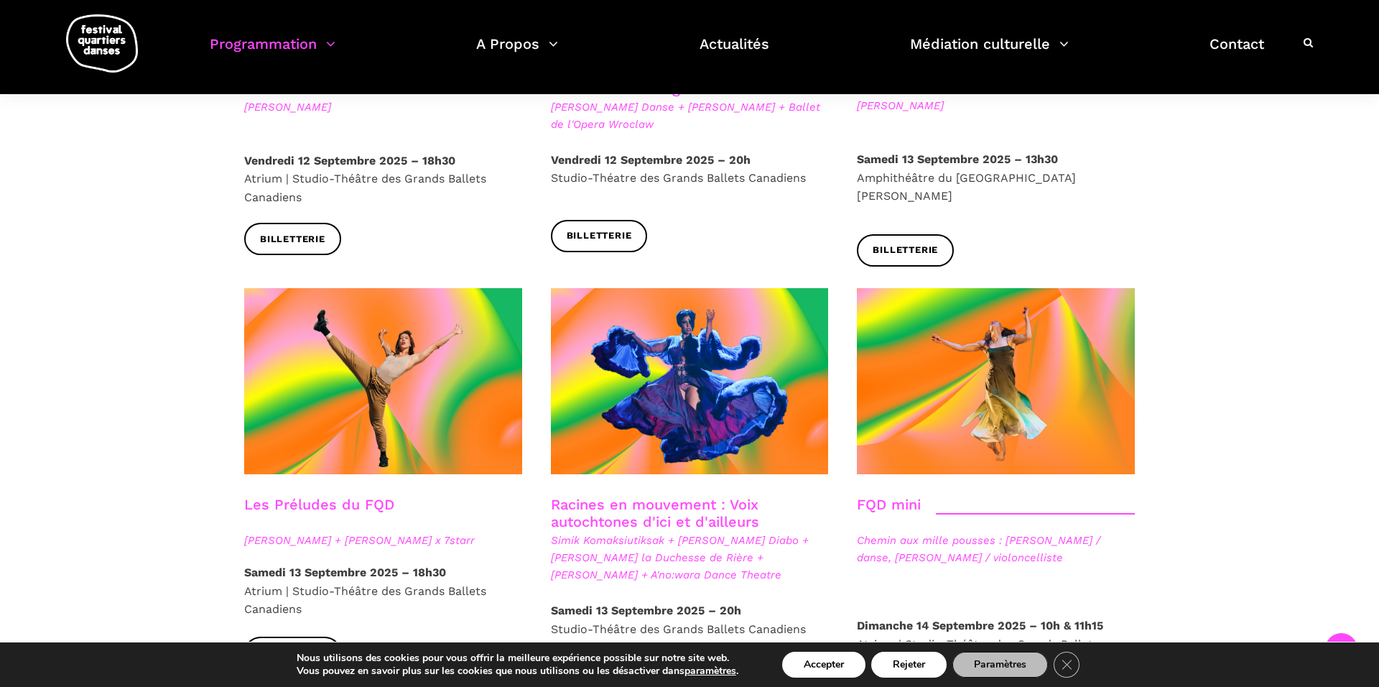
scroll to position [1868, 0]
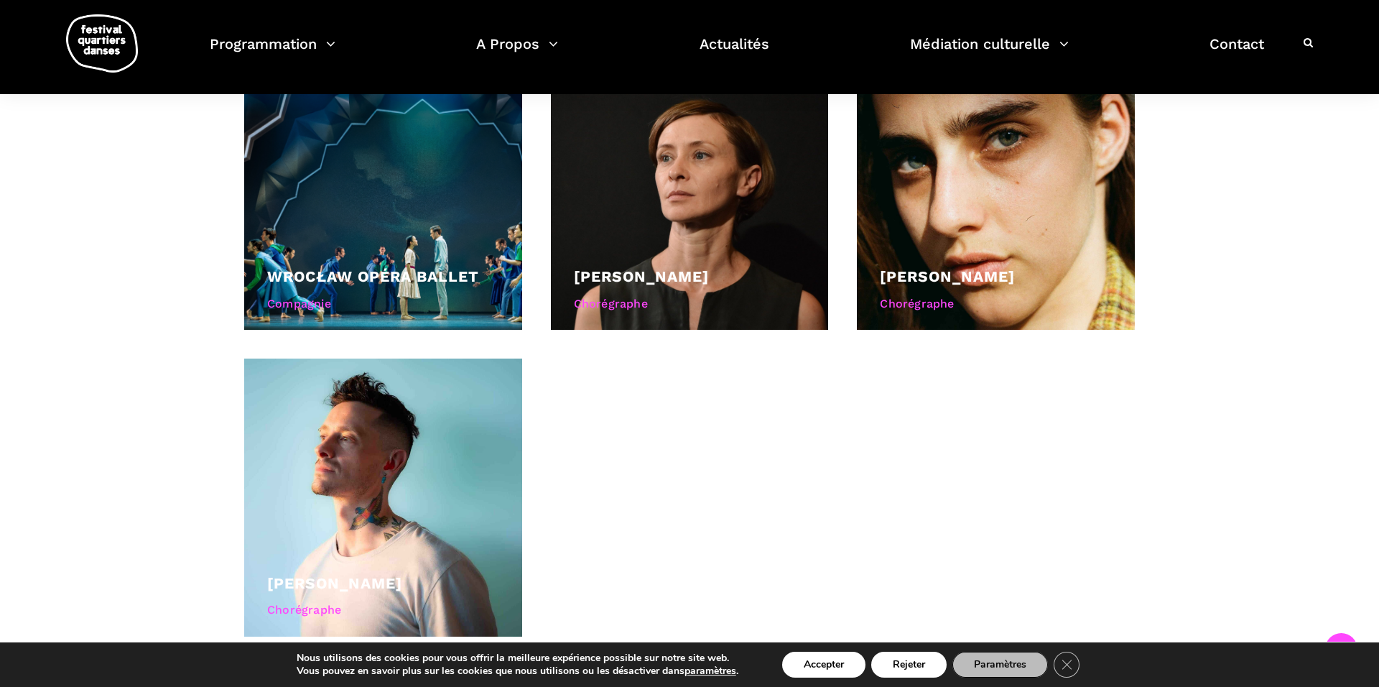
scroll to position [1236, 0]
